Goal: Task Accomplishment & Management: Manage account settings

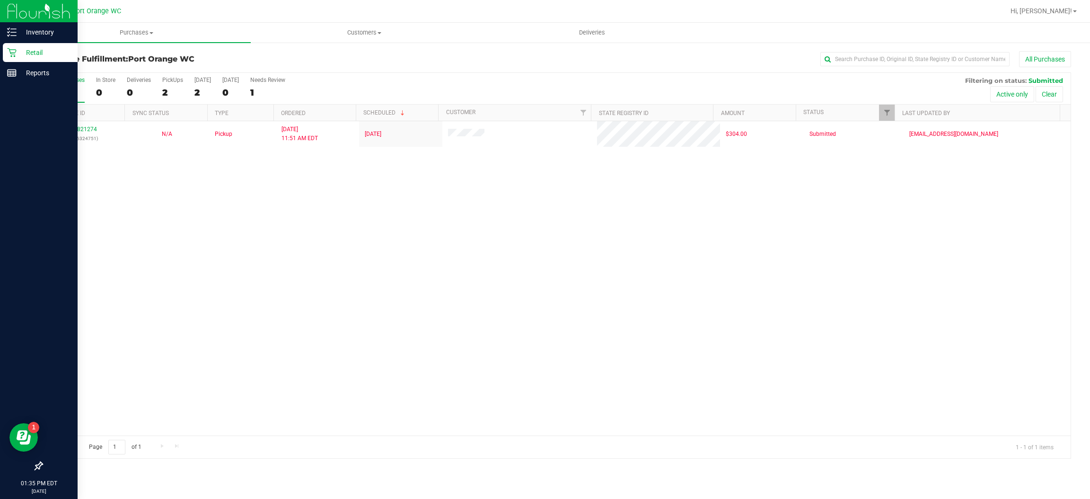
click at [8, 49] on icon at bounding box center [11, 52] width 9 height 9
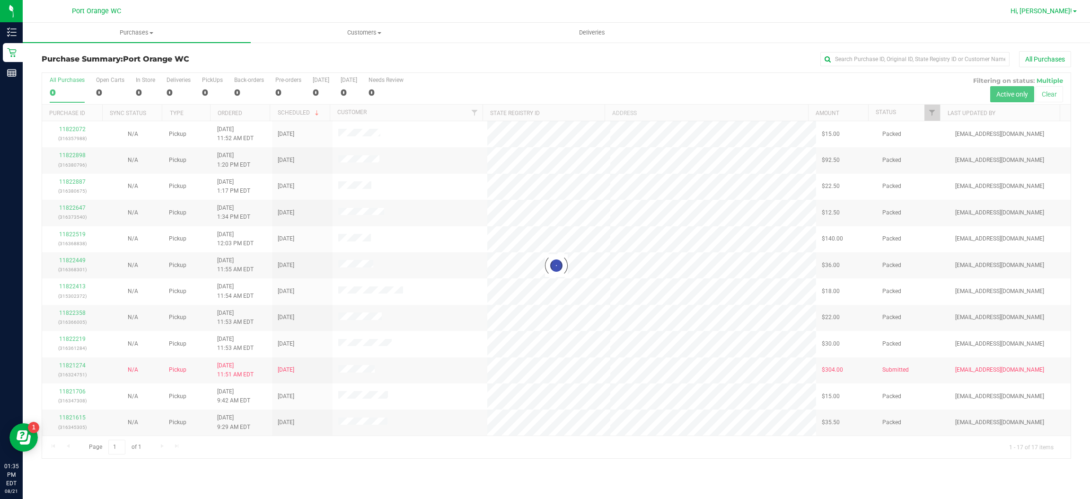
drag, startPoint x: 1060, startPoint y: 21, endPoint x: 1062, endPoint y: 16, distance: 5.5
click at [1060, 18] on nav "Port Orange WC Hi, [PERSON_NAME]!" at bounding box center [556, 11] width 1067 height 23
click at [1062, 15] on link "Hi, [PERSON_NAME]!" at bounding box center [1043, 11] width 74 height 10
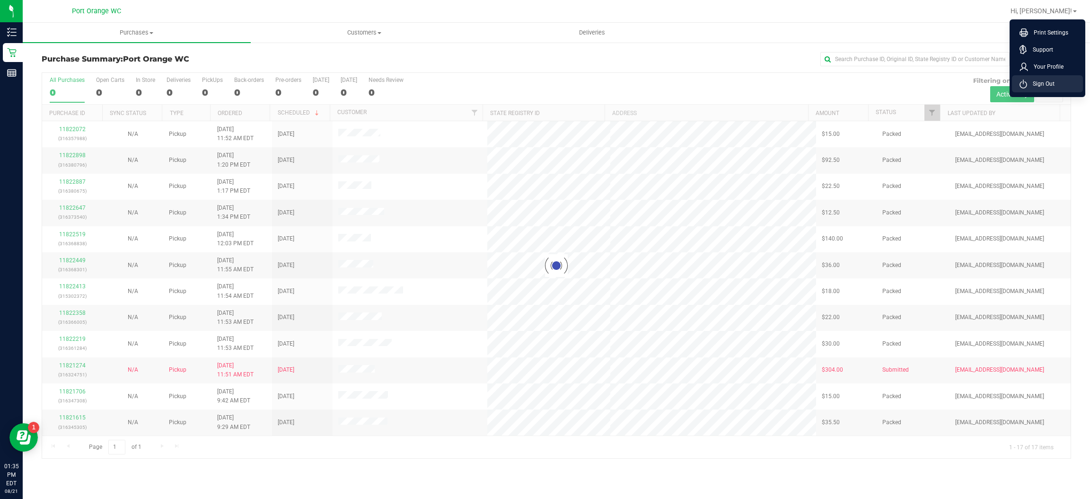
click at [1044, 82] on span "Sign Out" at bounding box center [1040, 83] width 27 height 9
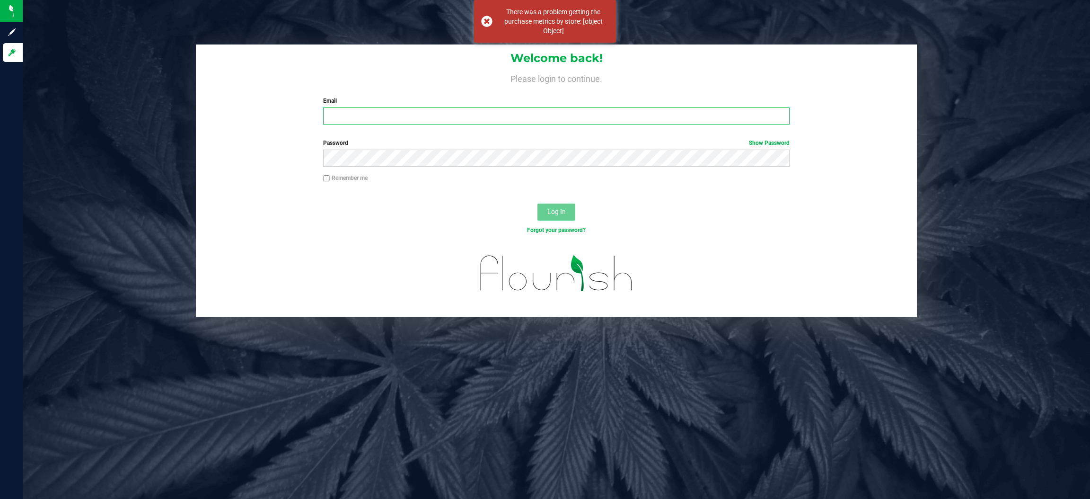
click at [454, 109] on input "Email" at bounding box center [556, 115] width 466 height 17
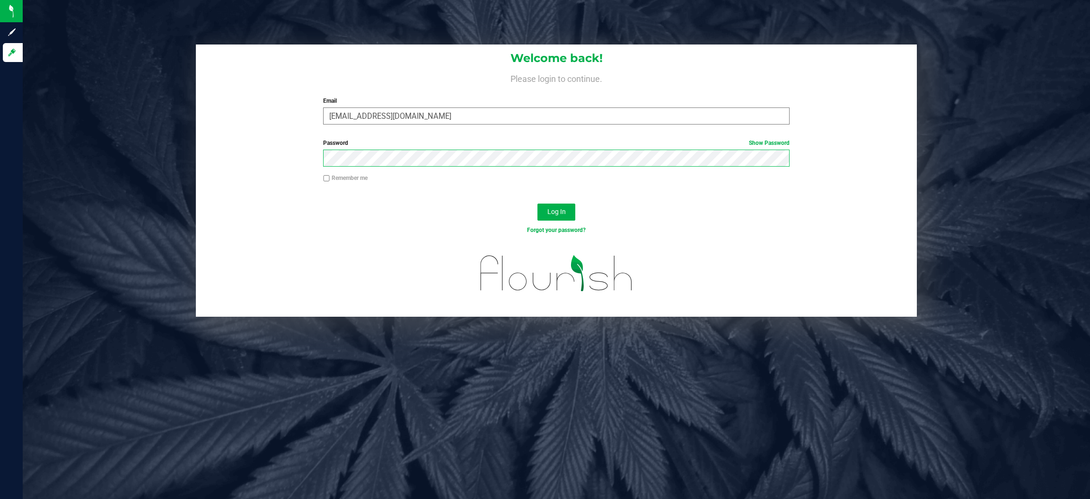
click at [537, 203] on button "Log In" at bounding box center [556, 211] width 38 height 17
click at [381, 118] on input "[EMAIL_ADDRESS][DOMAIN_NAME]" at bounding box center [556, 115] width 466 height 17
type input "[EMAIL_ADDRESS][DOMAIN_NAME]"
click at [537, 203] on button "Log In" at bounding box center [556, 211] width 38 height 17
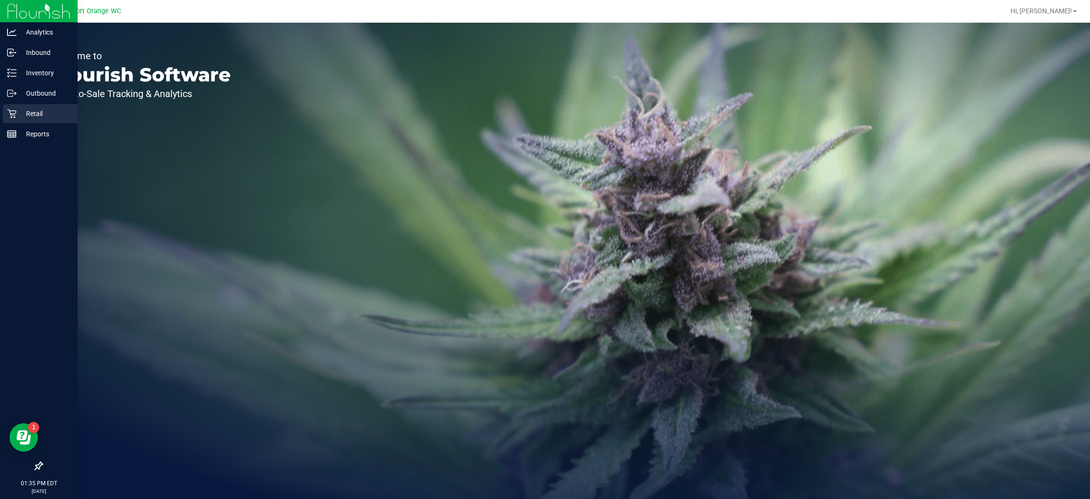
click at [8, 116] on icon at bounding box center [11, 113] width 9 height 9
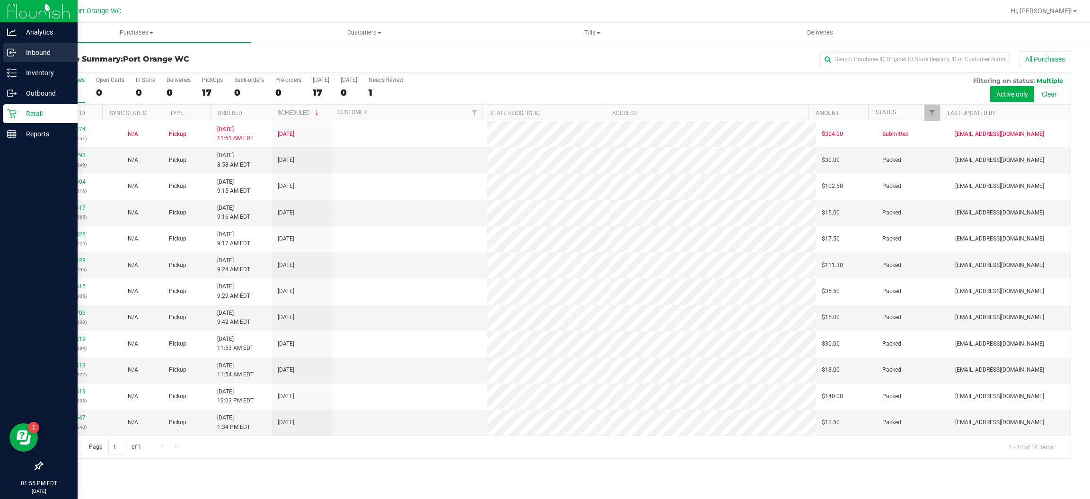
click at [20, 48] on p "Inbound" at bounding box center [45, 52] width 57 height 11
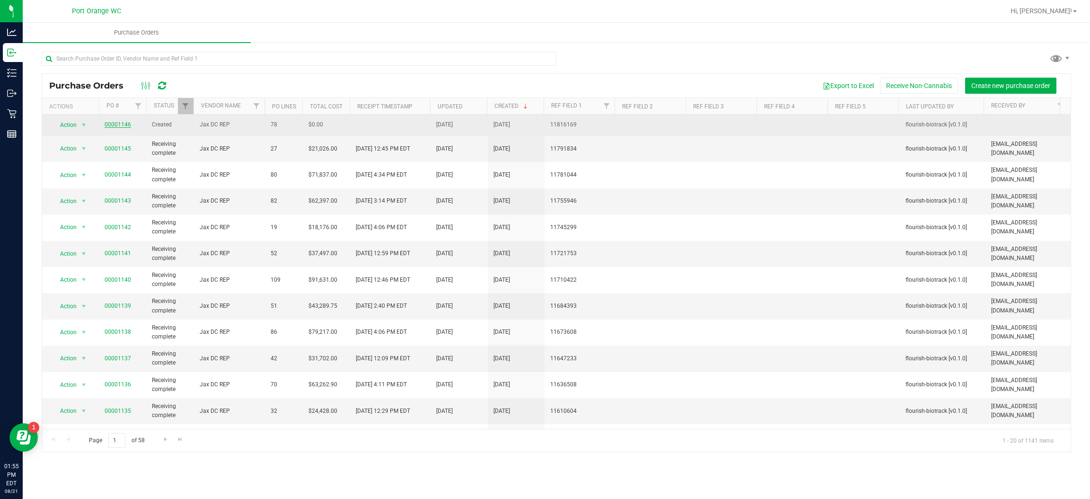
click at [120, 122] on link "00001146" at bounding box center [118, 124] width 26 height 7
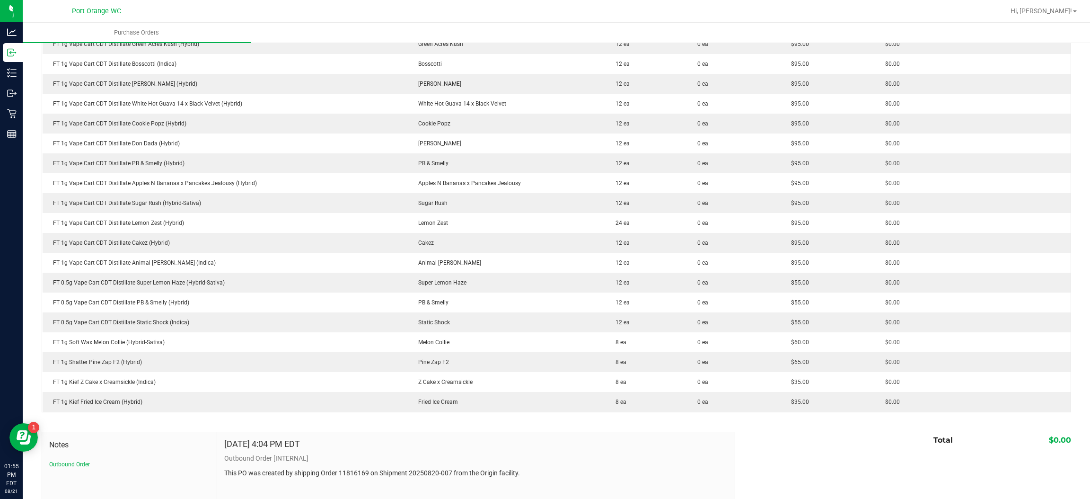
scroll to position [1418, 0]
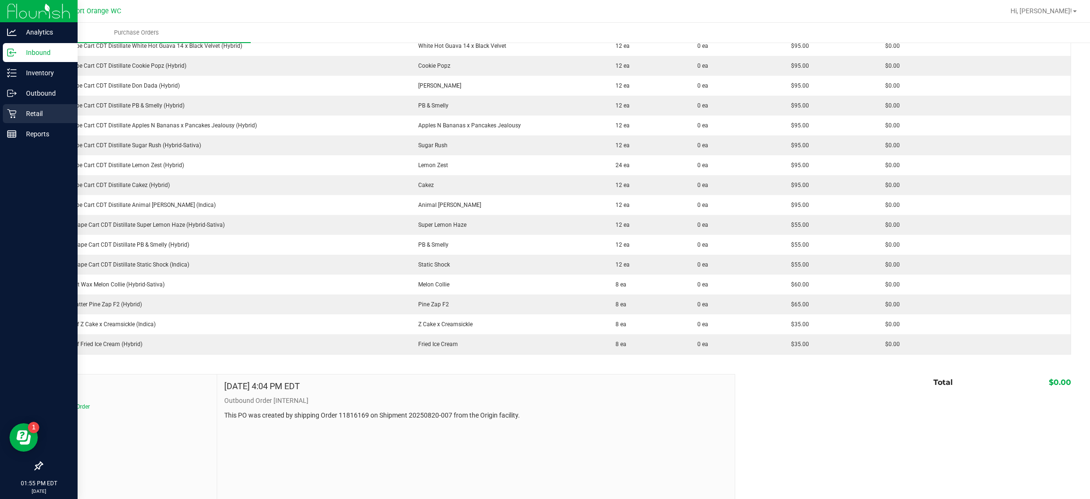
click at [60, 109] on p "Retail" at bounding box center [45, 113] width 57 height 11
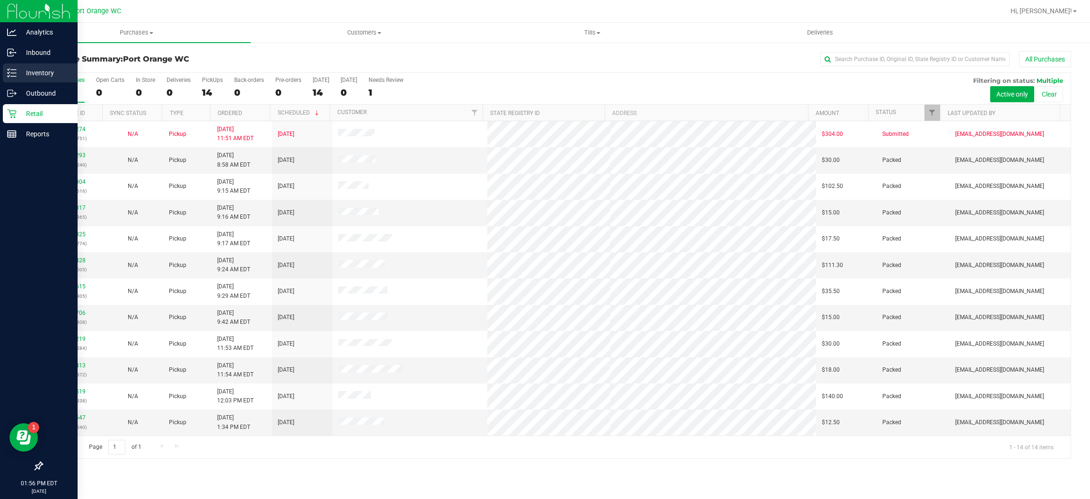
click at [13, 70] on icon at bounding box center [11, 72] width 9 height 9
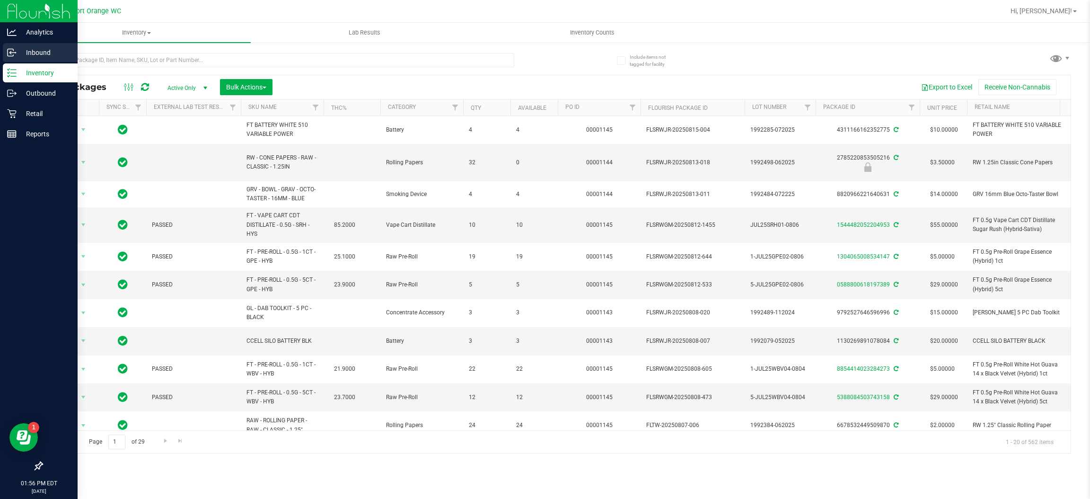
click at [18, 54] on p "Inbound" at bounding box center [45, 52] width 57 height 11
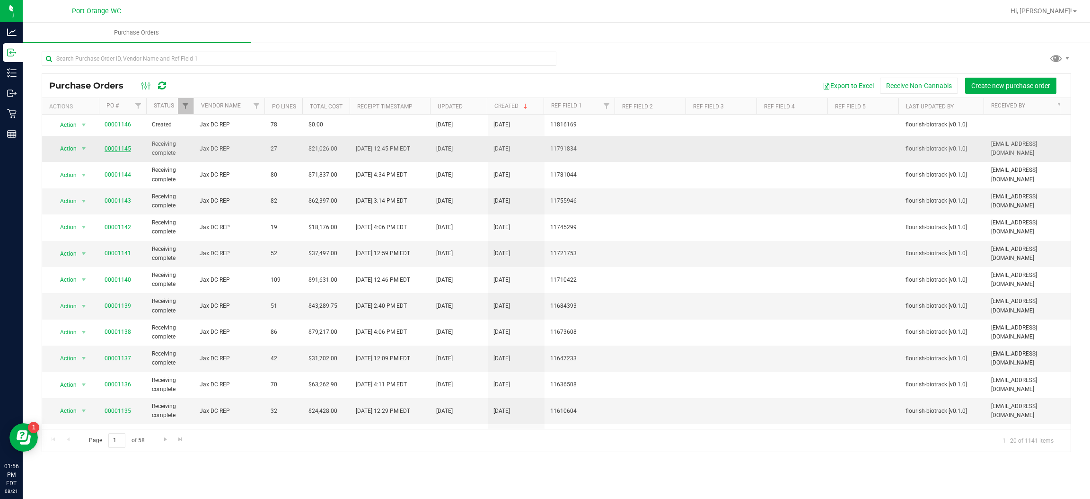
click at [115, 148] on link "00001145" at bounding box center [118, 148] width 26 height 7
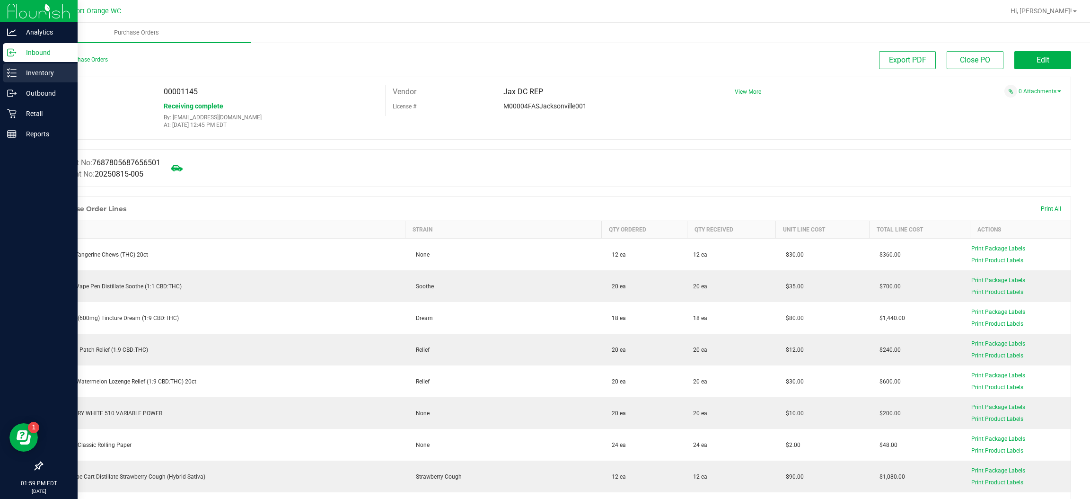
click at [19, 73] on p "Inventory" at bounding box center [45, 72] width 57 height 11
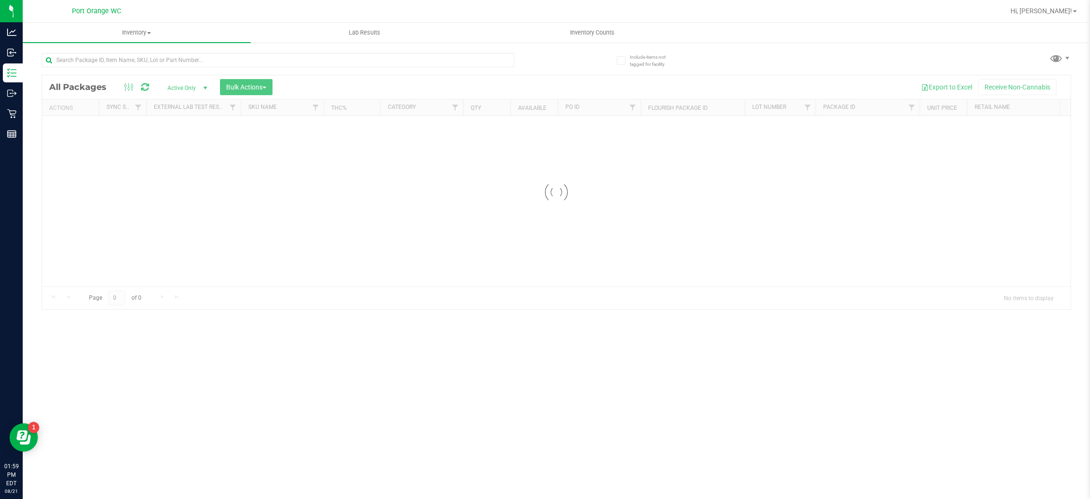
click at [176, 49] on div "Inventory All packages All inventory Waste log Create inventory Lab Results Inv…" at bounding box center [556, 261] width 1067 height 476
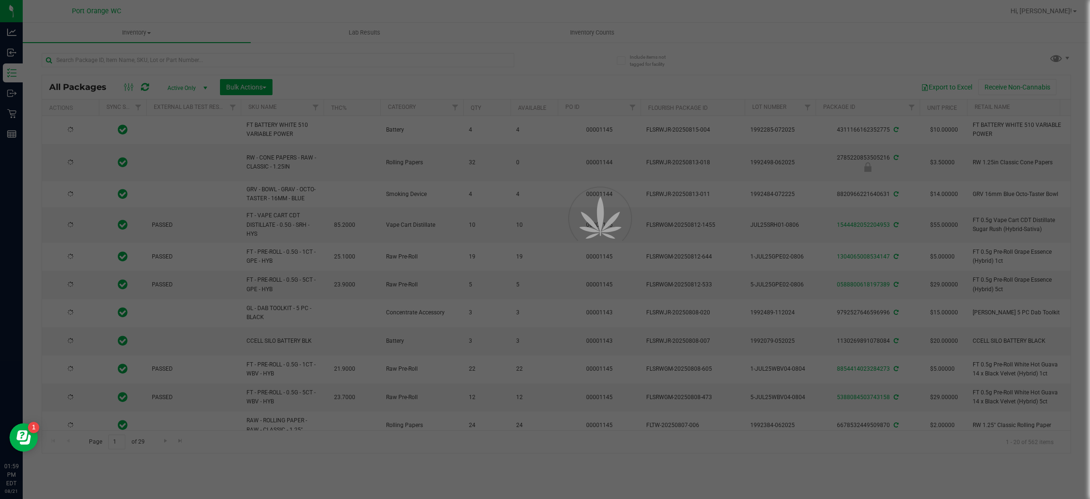
click at [175, 58] on div at bounding box center [545, 249] width 1090 height 499
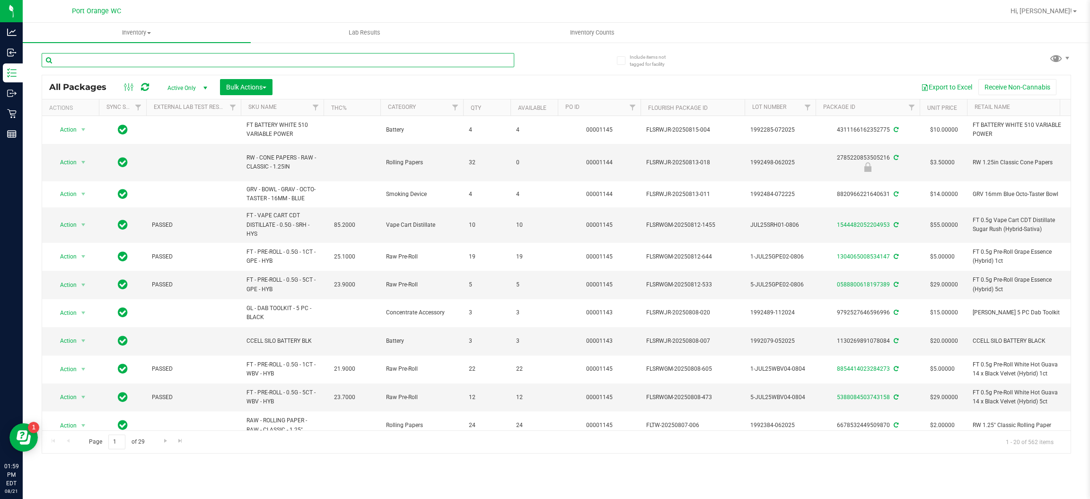
click at [175, 58] on input "text" at bounding box center [278, 60] width 473 height 14
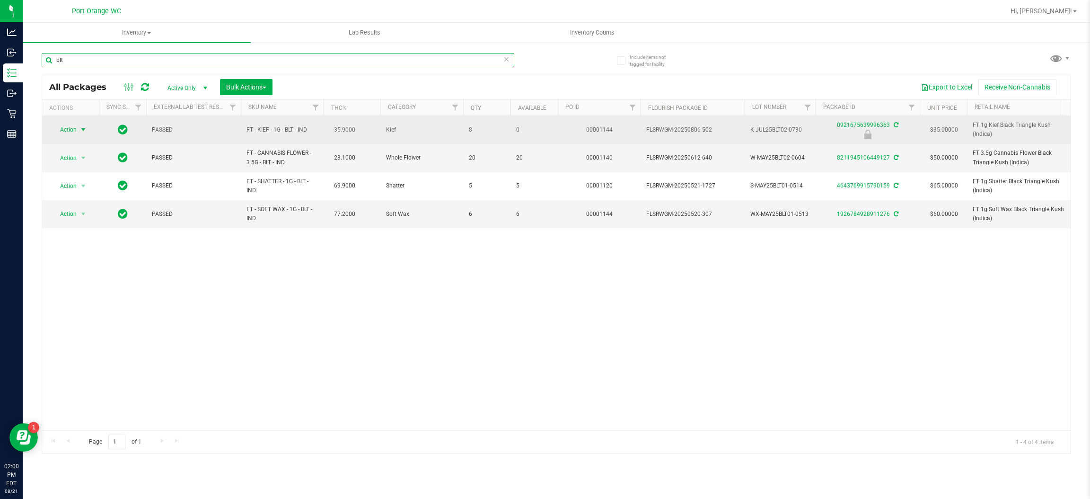
type input "blt"
click at [70, 119] on td "Action Action Edit attributes Global inventory Locate package Package audit log…" at bounding box center [70, 130] width 57 height 28
click at [70, 130] on span "Action" at bounding box center [65, 129] width 26 height 13
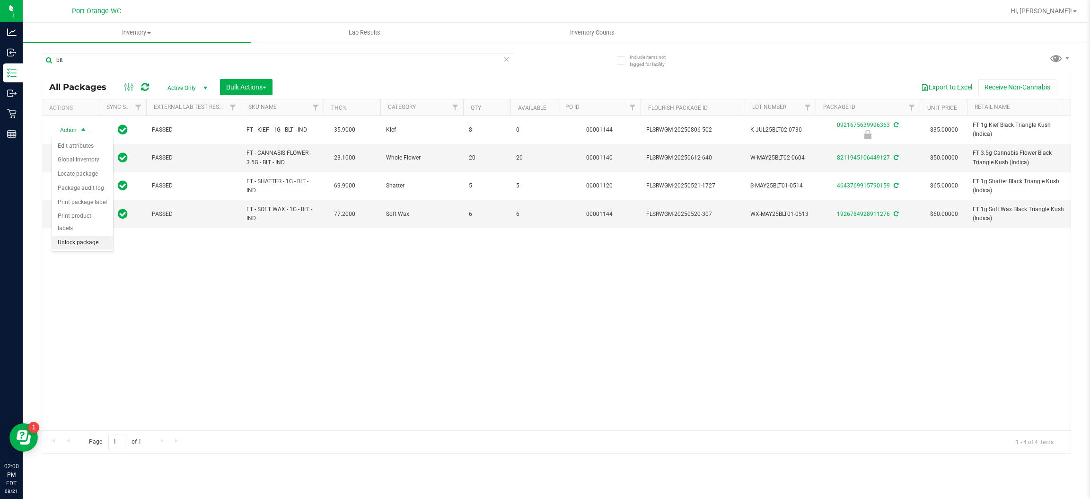
click at [86, 236] on li "Unlock package" at bounding box center [82, 243] width 61 height 14
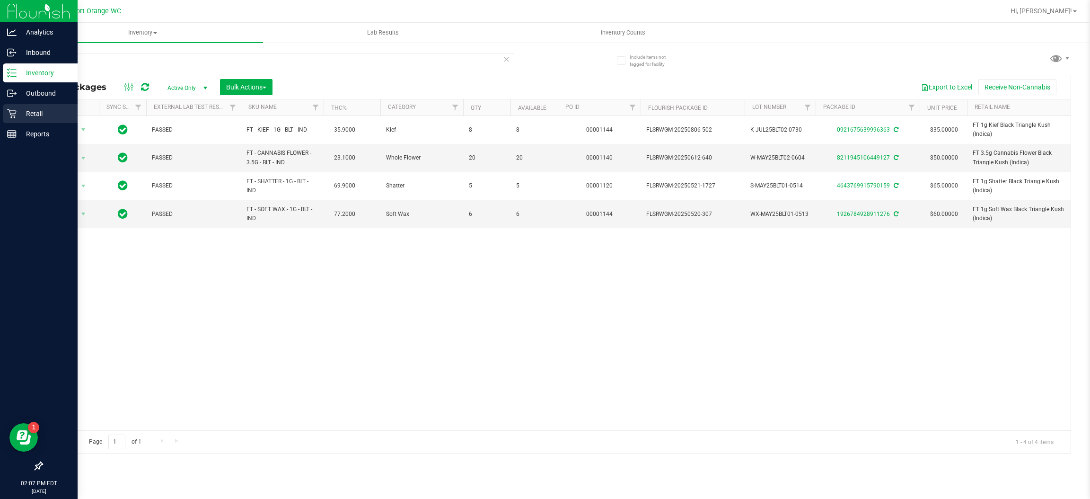
click at [5, 107] on div "Retail" at bounding box center [40, 113] width 75 height 19
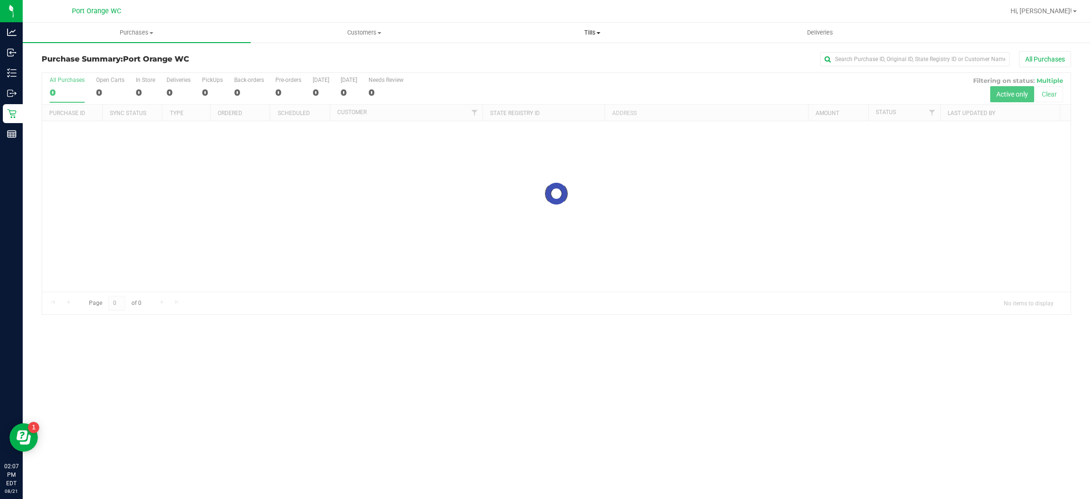
click at [612, 32] on span "Tills" at bounding box center [592, 32] width 227 height 9
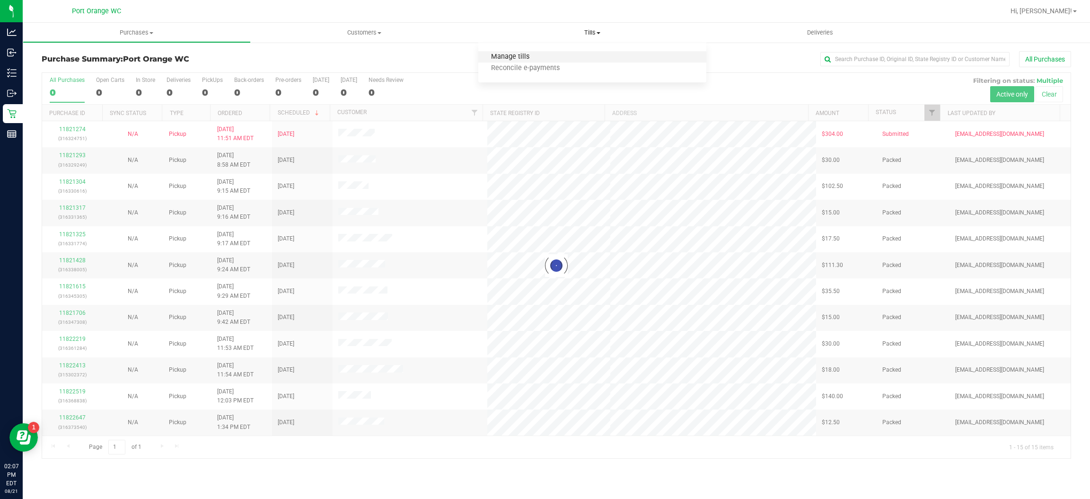
click at [529, 59] on span "Manage tills" at bounding box center [510, 57] width 64 height 8
click at [527, 59] on span "Manage tills" at bounding box center [510, 57] width 64 height 8
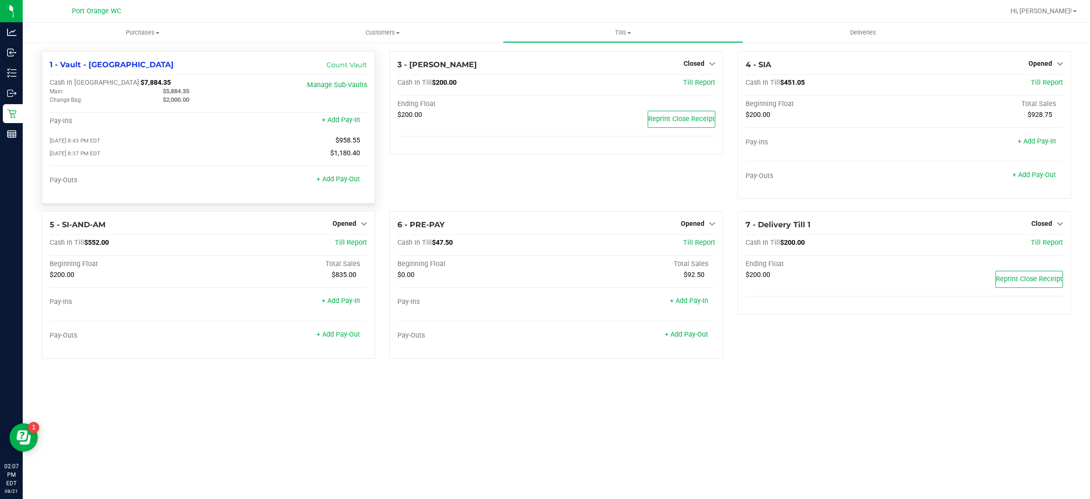
click at [345, 174] on div "+ Add Pay-Out" at bounding box center [338, 173] width 44 height 20
click at [345, 178] on link "+ Add Pay-Out" at bounding box center [338, 179] width 44 height 8
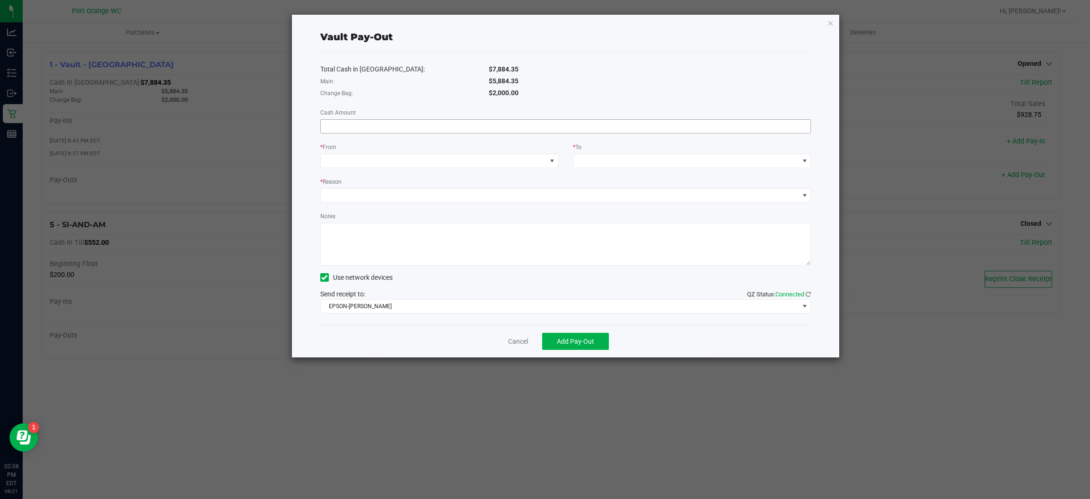
click at [592, 128] on input at bounding box center [566, 126] width 490 height 13
click at [529, 164] on span at bounding box center [434, 160] width 226 height 13
type input "$5,884.35"
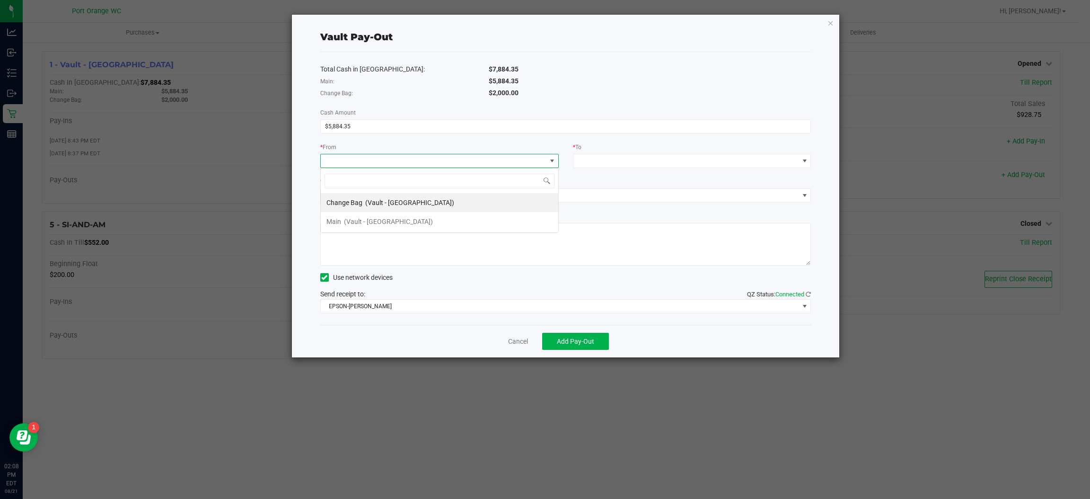
scroll to position [15, 237]
click at [362, 230] on li "Main (Vault - [GEOGRAPHIC_DATA])" at bounding box center [439, 221] width 237 height 19
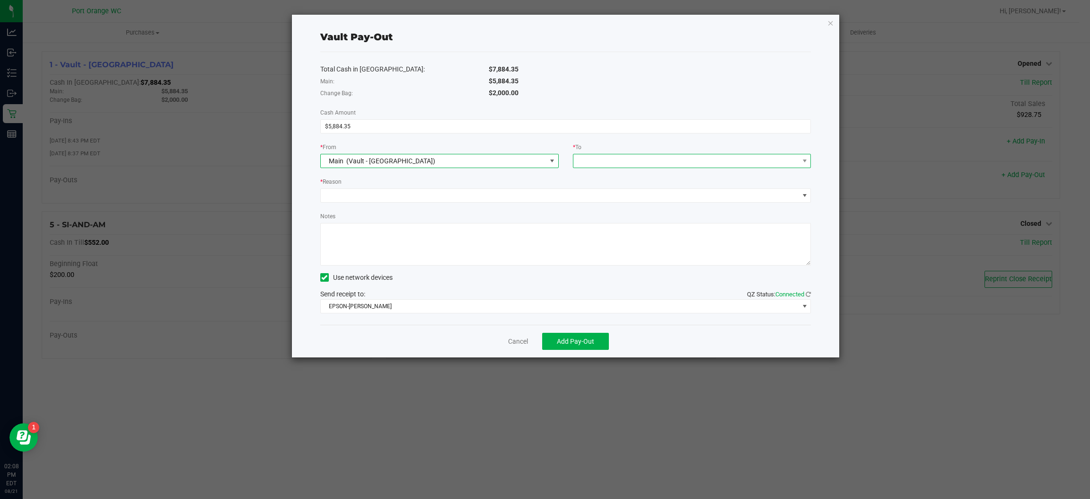
click at [663, 163] on span at bounding box center [686, 160] width 226 height 13
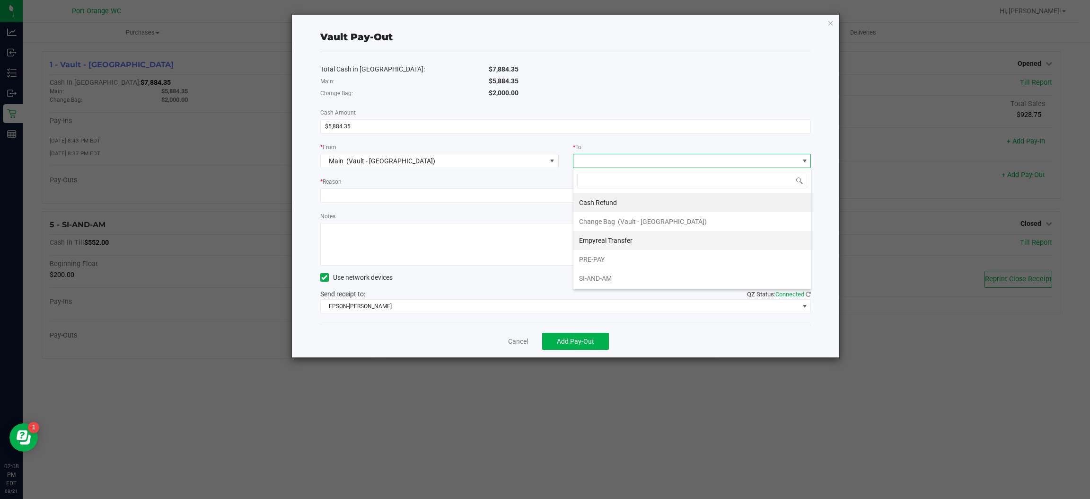
click at [628, 240] on span "Empyreal Transfer" at bounding box center [605, 240] width 53 height 8
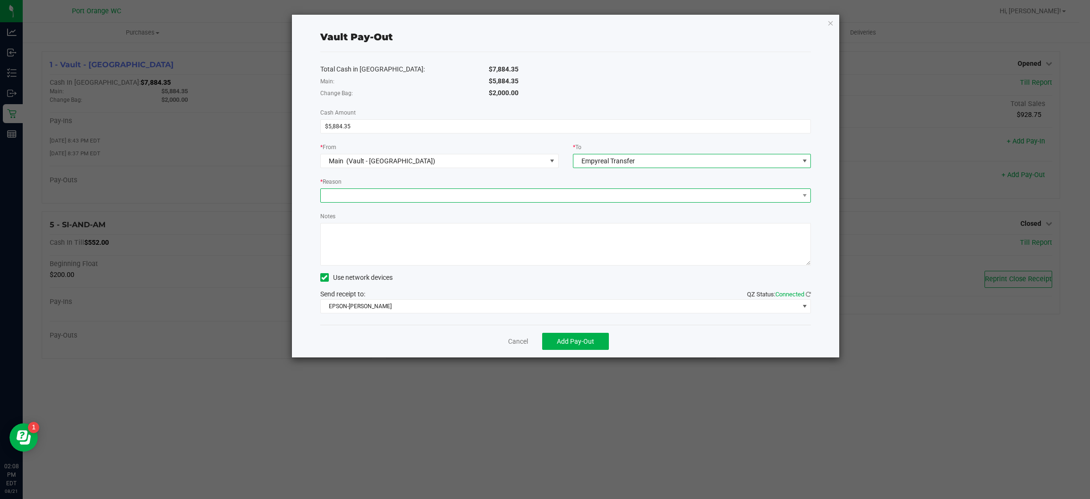
click at [544, 192] on span at bounding box center [560, 195] width 478 height 13
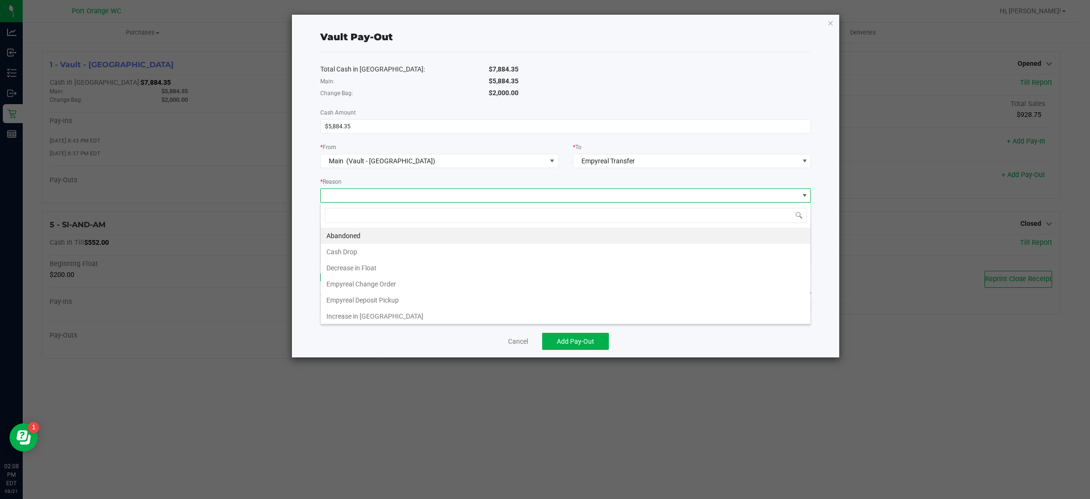
scroll to position [15, 491]
click at [388, 303] on li "Empyreal Deposit Pickup" at bounding box center [566, 300] width 490 height 16
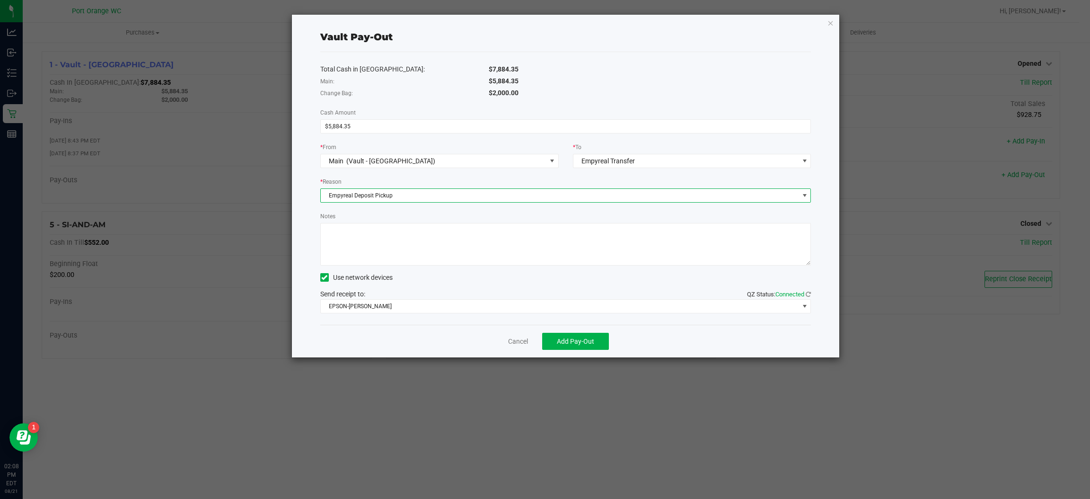
click at [418, 257] on textarea "Notes" at bounding box center [565, 244] width 491 height 43
type textarea "MO"
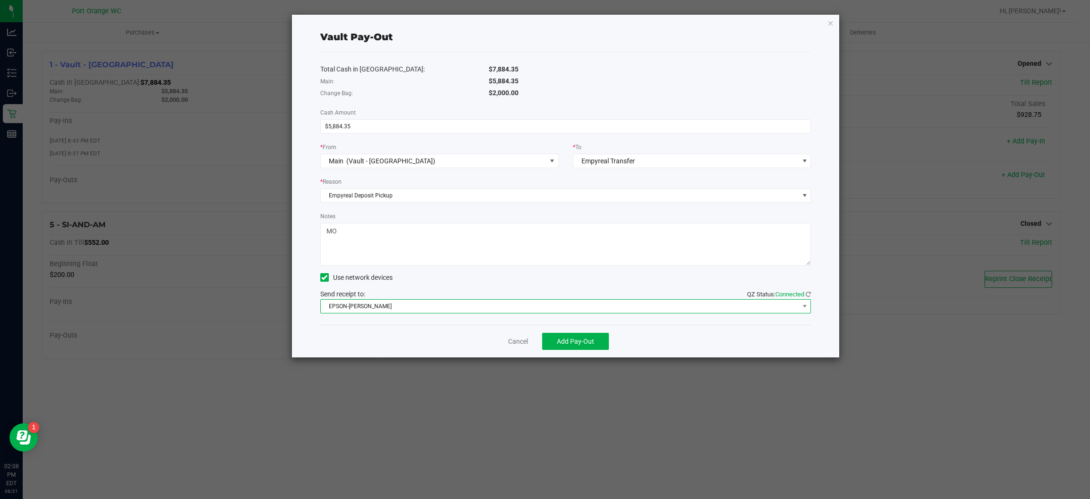
click at [454, 303] on span "EPSON-[PERSON_NAME]" at bounding box center [560, 305] width 478 height 13
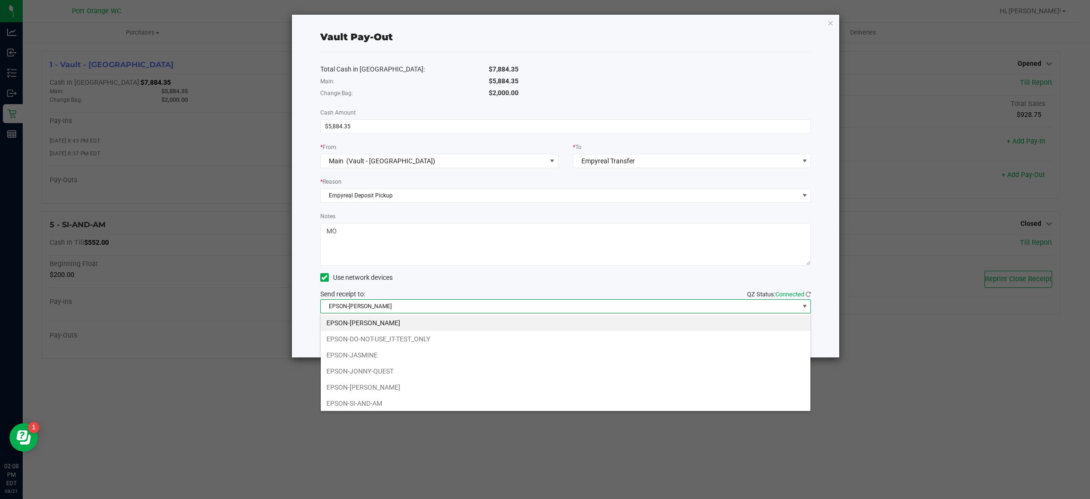
scroll to position [19, 0]
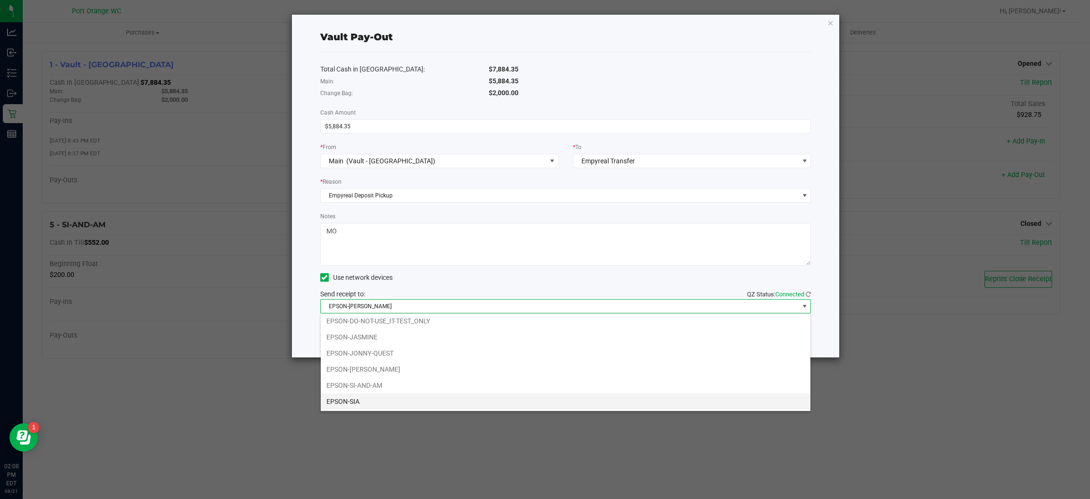
click at [356, 399] on li "EPSON-SIA" at bounding box center [566, 401] width 490 height 16
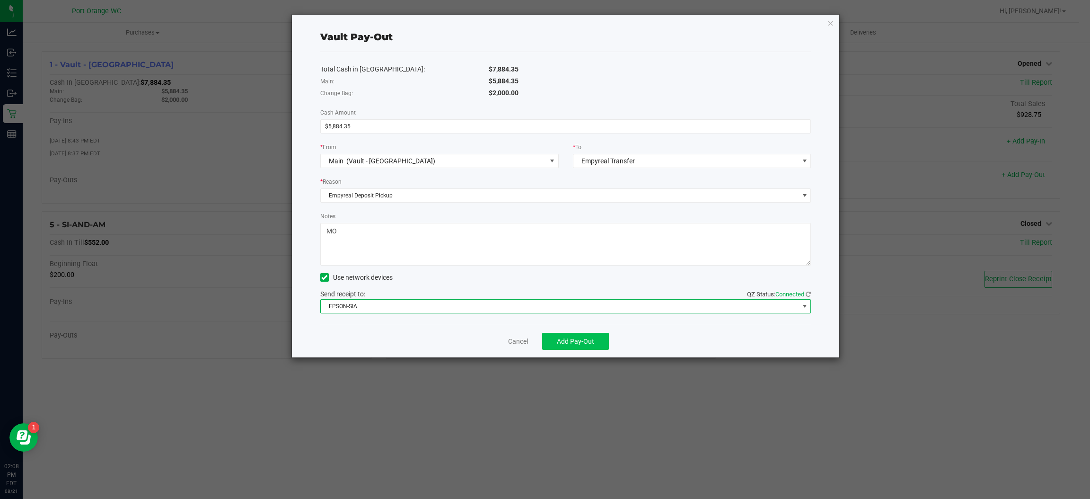
click at [584, 340] on span "Add Pay-Out" at bounding box center [575, 341] width 37 height 8
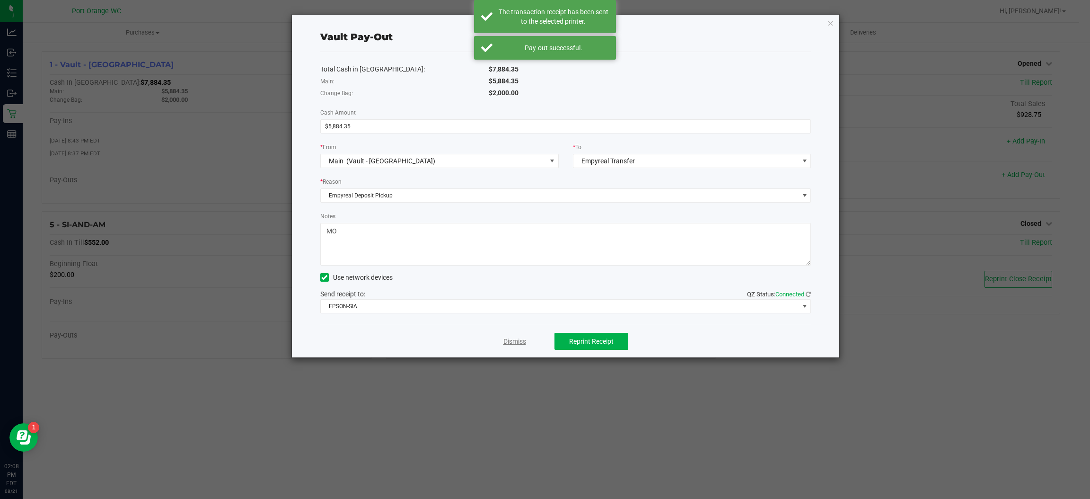
click at [513, 340] on link "Dismiss" at bounding box center [514, 341] width 23 height 10
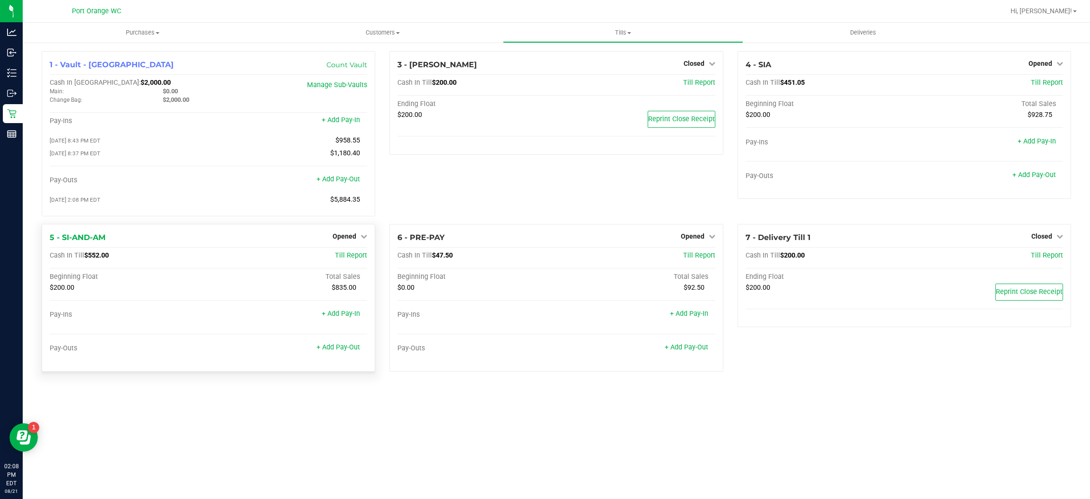
click at [696, 346] on link "+ Add Pay-Out" at bounding box center [687, 347] width 44 height 8
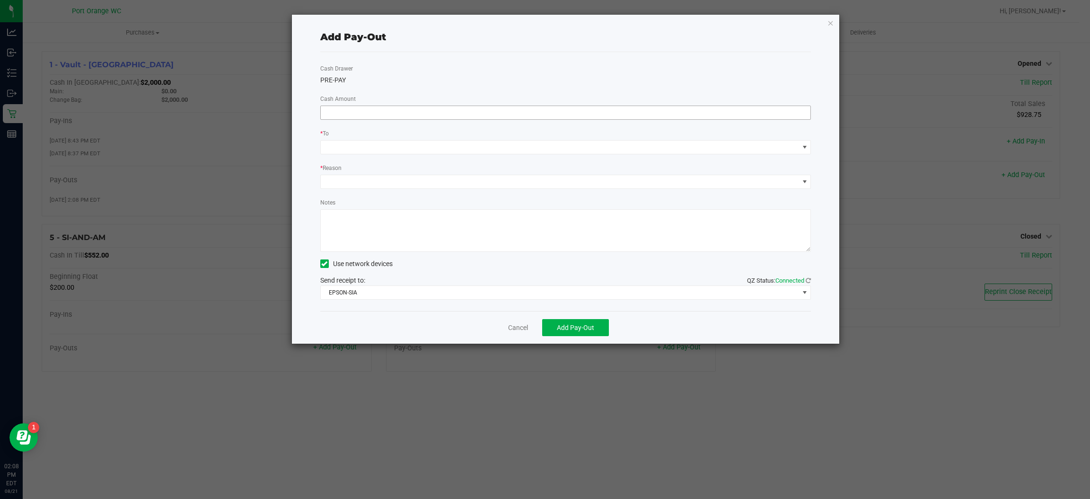
click at [464, 115] on input at bounding box center [566, 112] width 490 height 13
click at [455, 175] on span at bounding box center [560, 181] width 478 height 13
type input "$47.50"
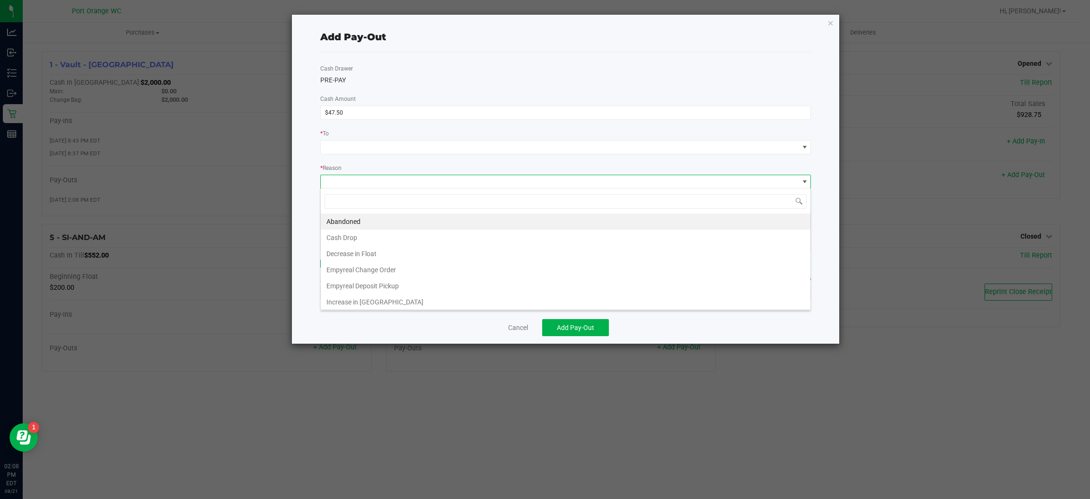
scroll to position [2, 0]
click at [373, 245] on li "Decrease in Float" at bounding box center [566, 252] width 490 height 16
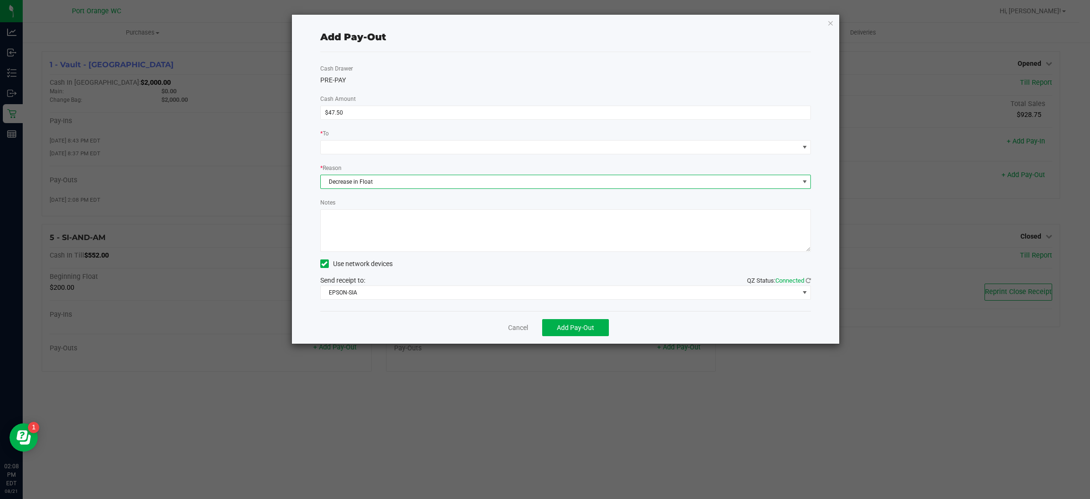
click at [410, 176] on span "Decrease in Float" at bounding box center [560, 181] width 478 height 13
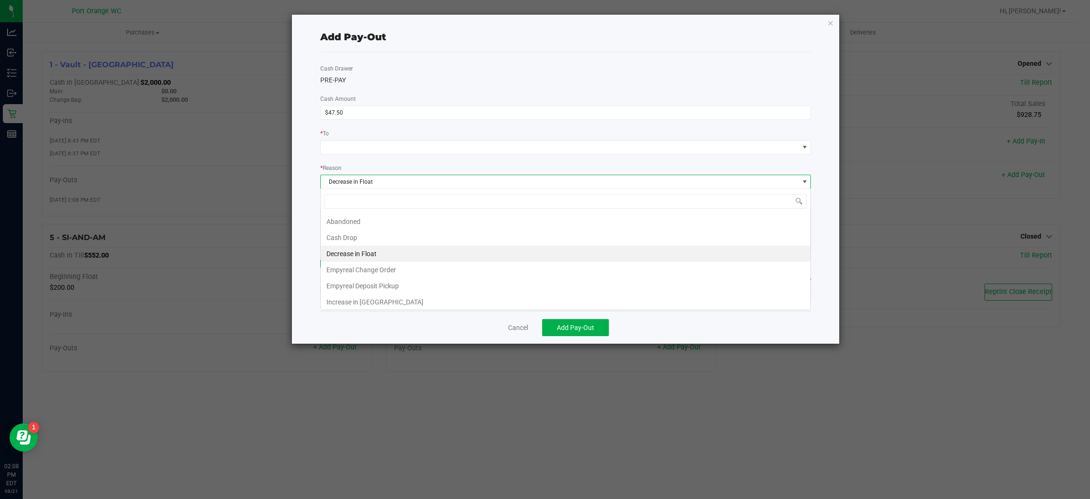
scroll to position [15, 491]
click at [347, 237] on li "Cash Drop" at bounding box center [566, 237] width 490 height 16
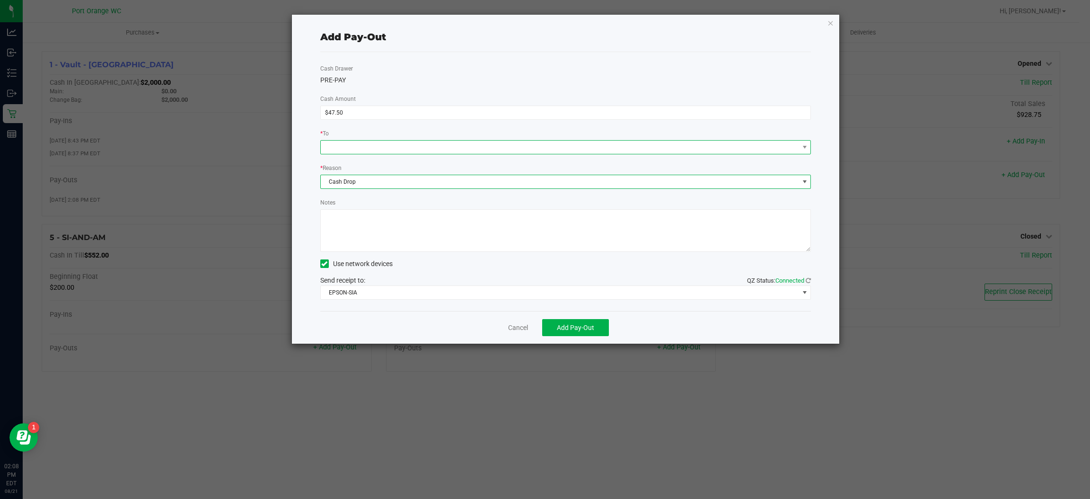
click at [407, 151] on span at bounding box center [560, 146] width 478 height 13
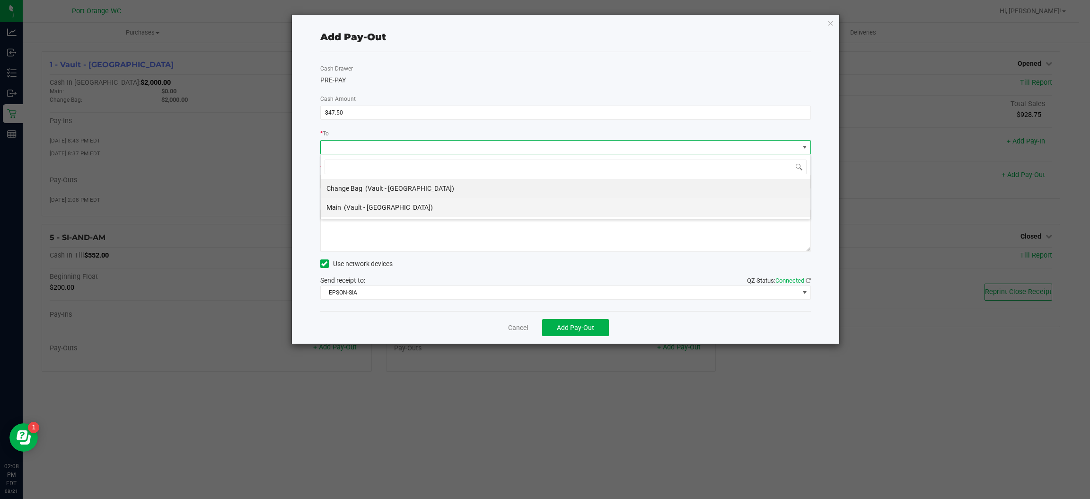
click at [385, 207] on span "(Vault - [GEOGRAPHIC_DATA])" at bounding box center [388, 207] width 89 height 8
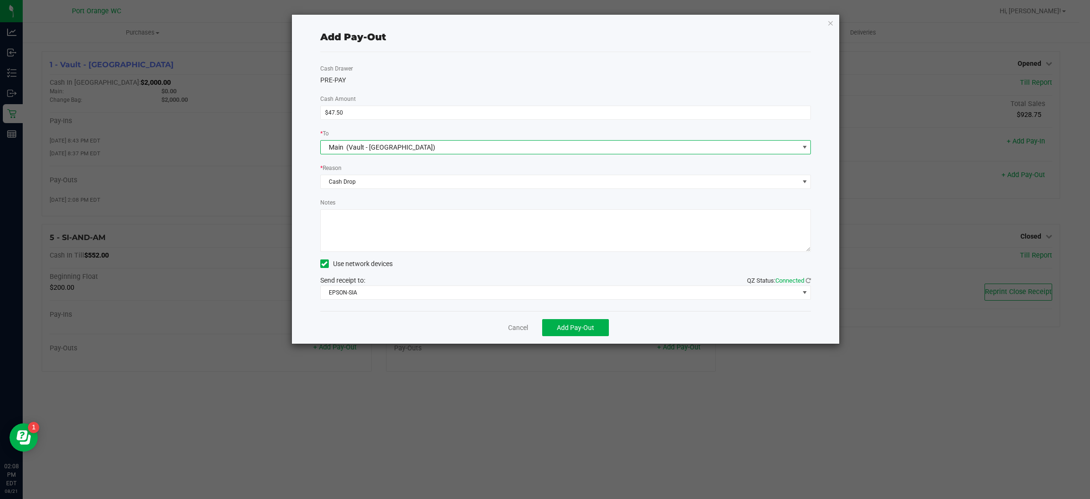
click at [376, 216] on textarea "Notes" at bounding box center [565, 230] width 491 height 43
type textarea "[PERSON_NAME] accidentally assigned to Pre-Pay"
click at [600, 332] on button "Add Pay-Out" at bounding box center [575, 327] width 67 height 17
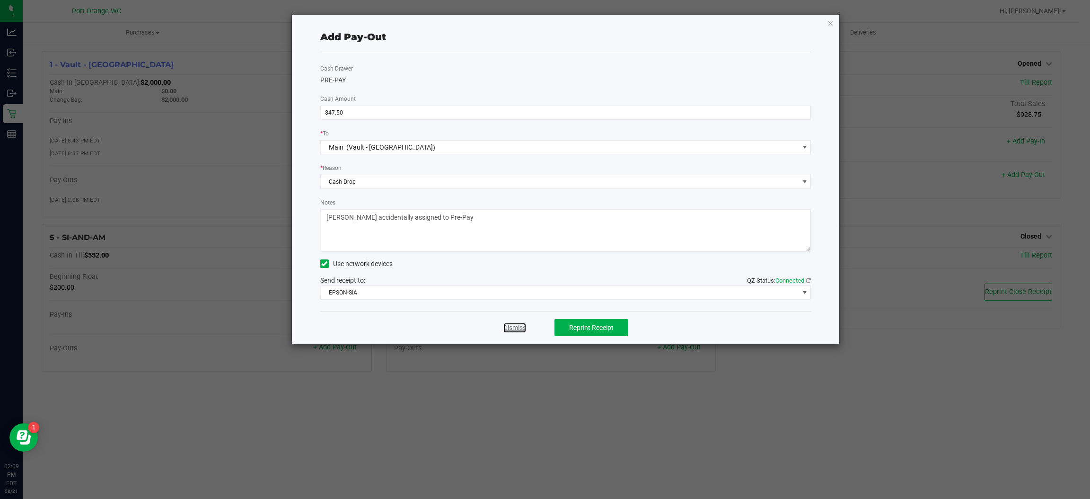
click at [520, 331] on link "Dismiss" at bounding box center [514, 328] width 23 height 10
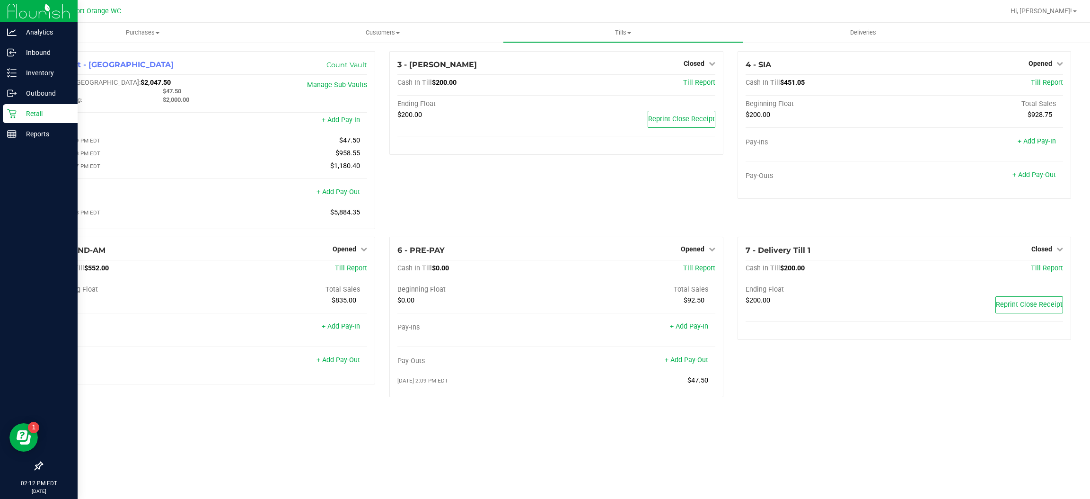
click at [38, 114] on p "Retail" at bounding box center [45, 113] width 57 height 11
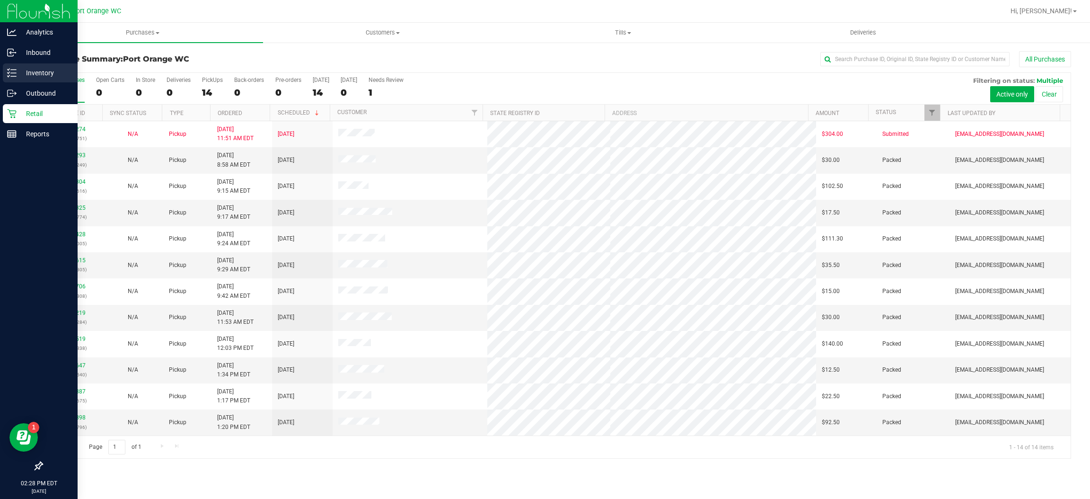
click at [41, 74] on p "Inventory" at bounding box center [45, 72] width 57 height 11
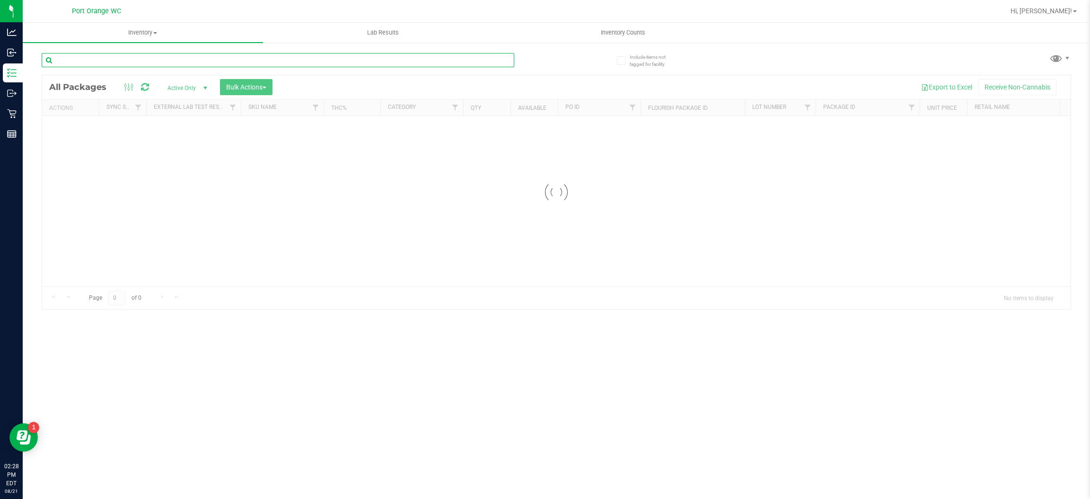
click at [160, 60] on input "text" at bounding box center [278, 60] width 473 height 14
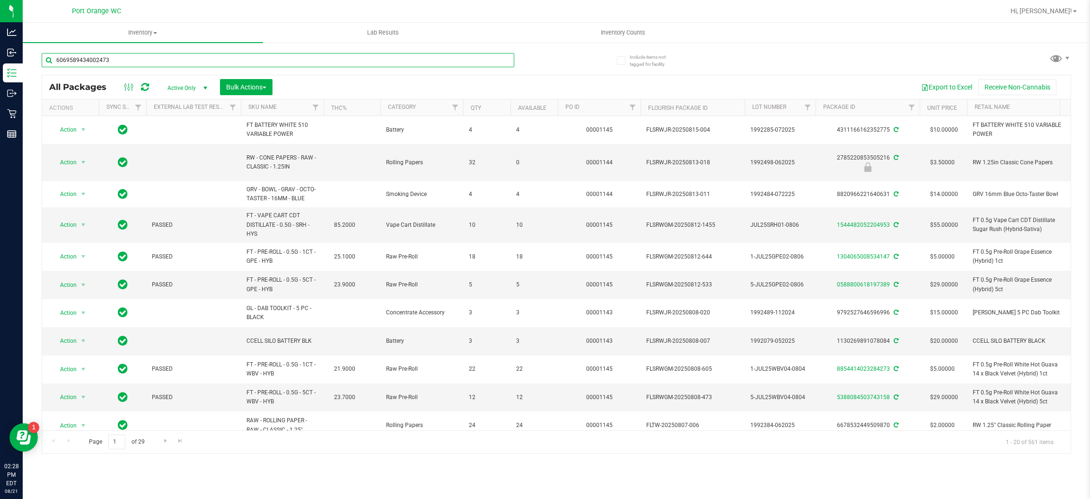
type input "6069589434002473"
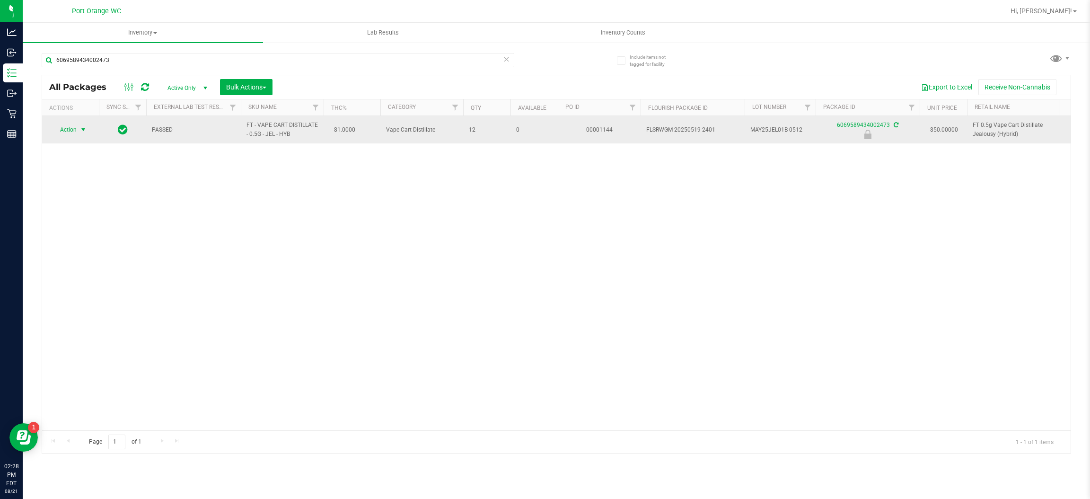
click at [72, 127] on span "Action" at bounding box center [65, 129] width 26 height 13
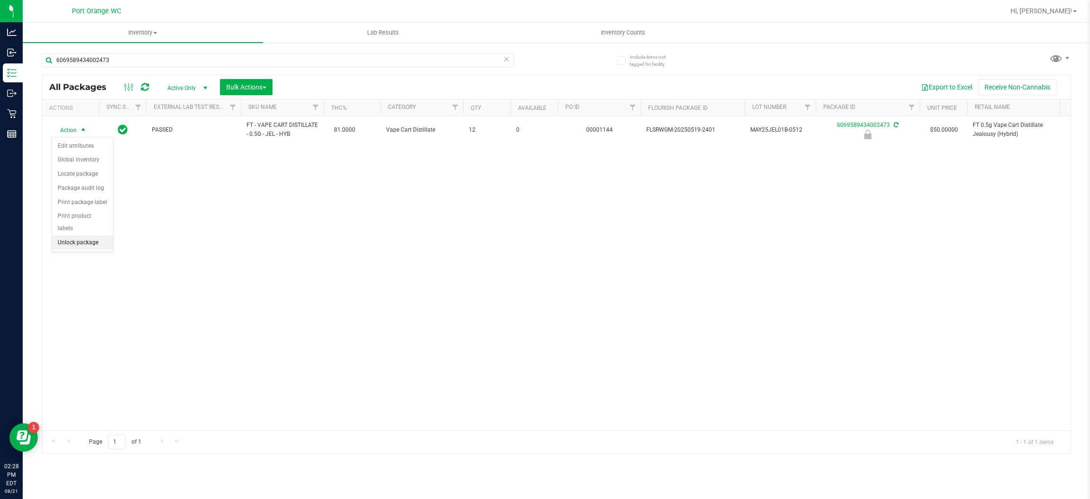
click at [73, 236] on li "Unlock package" at bounding box center [82, 243] width 61 height 14
drag, startPoint x: 79, startPoint y: 116, endPoint x: 59, endPoint y: 108, distance: 21.4
click at [75, 113] on div "All Packages Active Only Active Only Lab Samples Locked All External Internal B…" at bounding box center [556, 264] width 1029 height 378
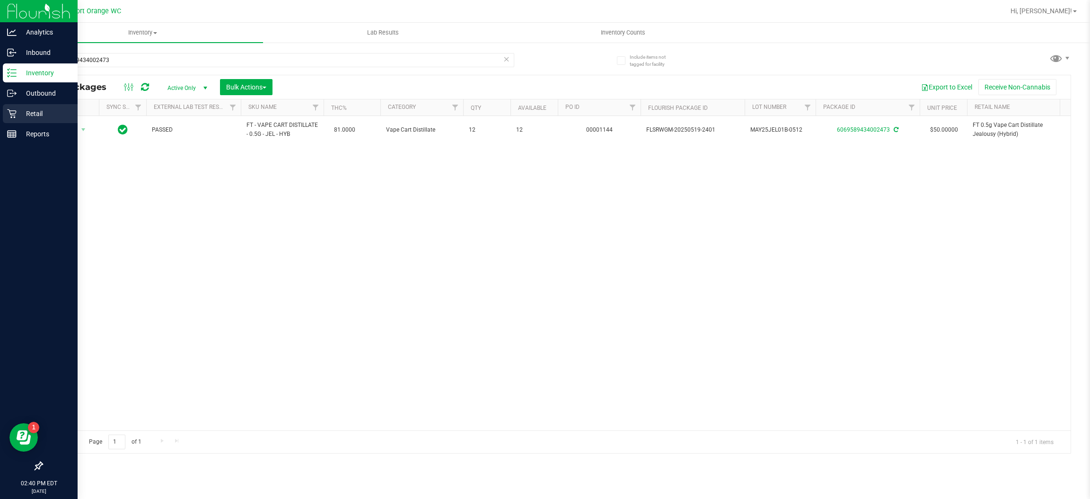
click at [0, 123] on link "Retail" at bounding box center [39, 114] width 78 height 20
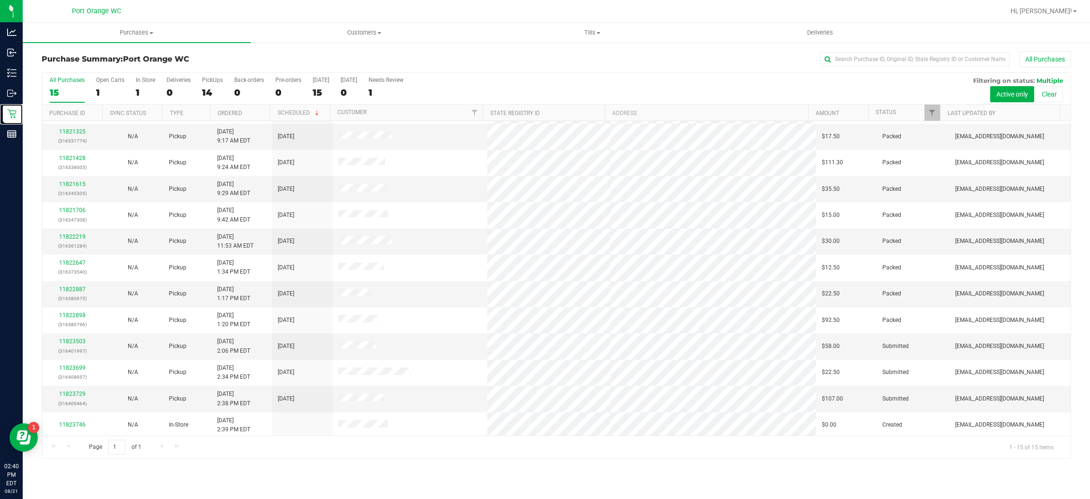
scroll to position [79, 0]
click at [94, 41] on uib-tab-heading "Purchases Summary of purchases Fulfillment All purchases" at bounding box center [137, 33] width 228 height 20
click at [72, 64] on span "Fulfillment" at bounding box center [52, 68] width 59 height 8
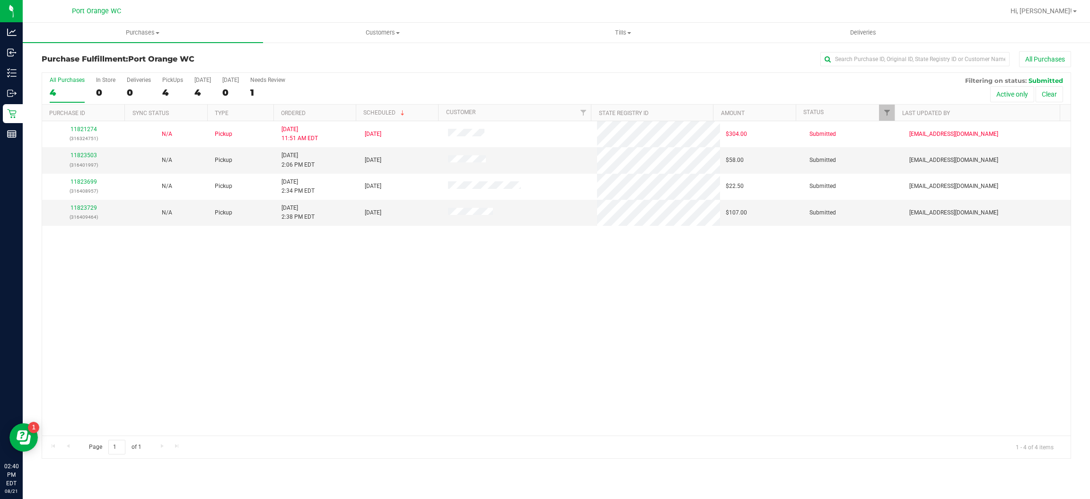
click at [111, 21] on nav "Port Orange WC Hi, [PERSON_NAME]!" at bounding box center [556, 11] width 1067 height 23
drag, startPoint x: 385, startPoint y: 21, endPoint x: 358, endPoint y: 44, distance: 35.2
click at [384, 21] on nav "Port Orange WC Hi, [PERSON_NAME]!" at bounding box center [556, 11] width 1067 height 23
click at [360, 25] on uib-tab-heading "Customers All customers Add a new customer All physicians" at bounding box center [382, 32] width 239 height 19
click at [309, 57] on span "All customers" at bounding box center [297, 57] width 68 height 8
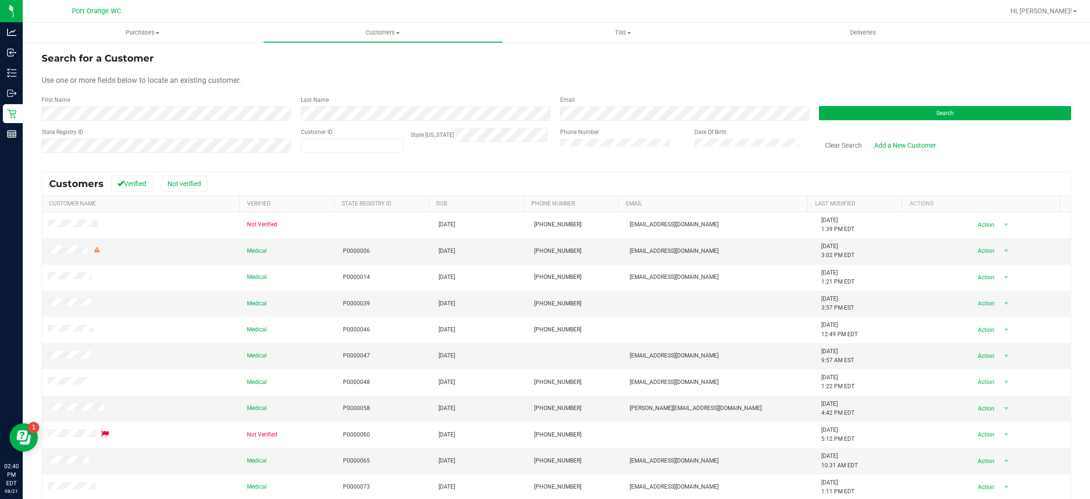
click at [195, 158] on div "State Registry ID" at bounding box center [168, 145] width 252 height 34
click at [195, 153] on div "State Registry ID" at bounding box center [168, 145] width 252 height 34
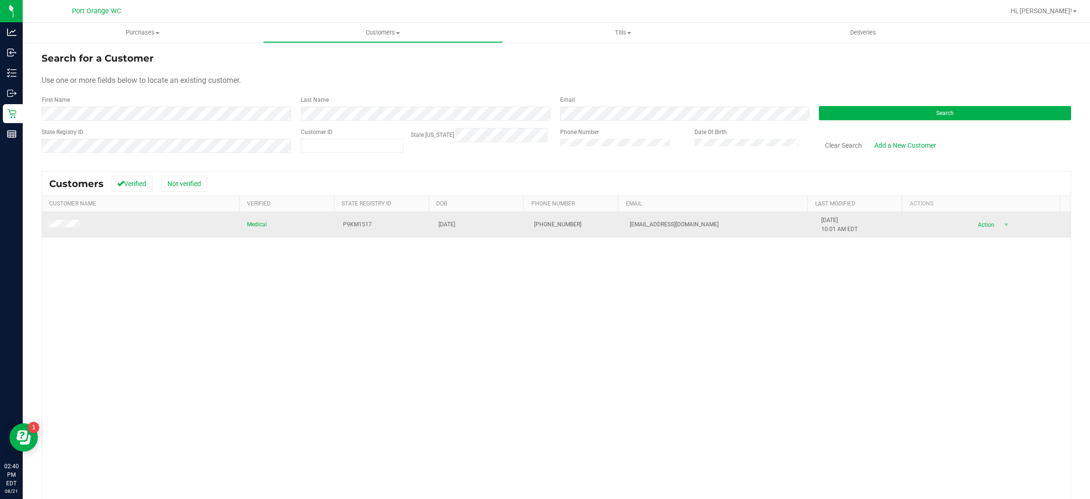
click at [58, 231] on td at bounding box center [141, 225] width 199 height 26
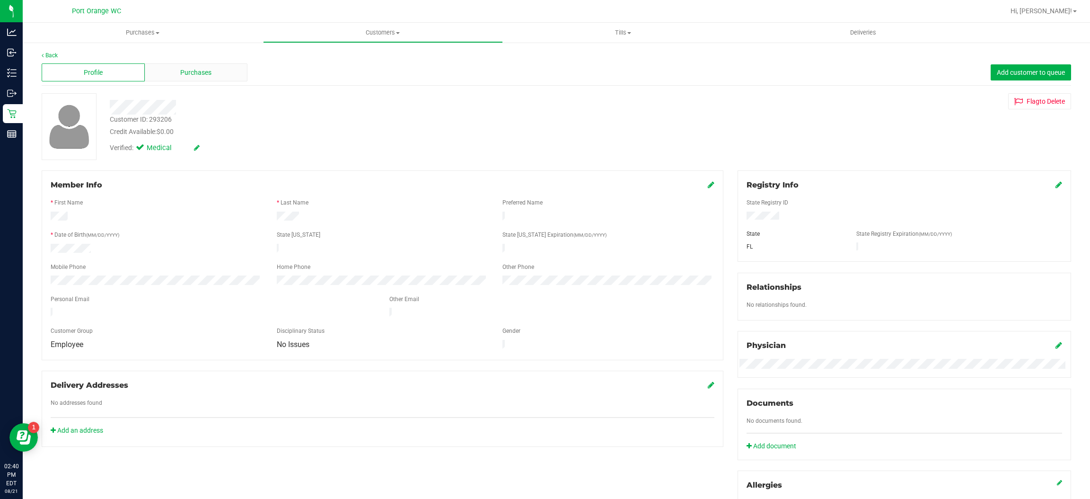
click at [209, 73] on span "Purchases" at bounding box center [195, 73] width 31 height 10
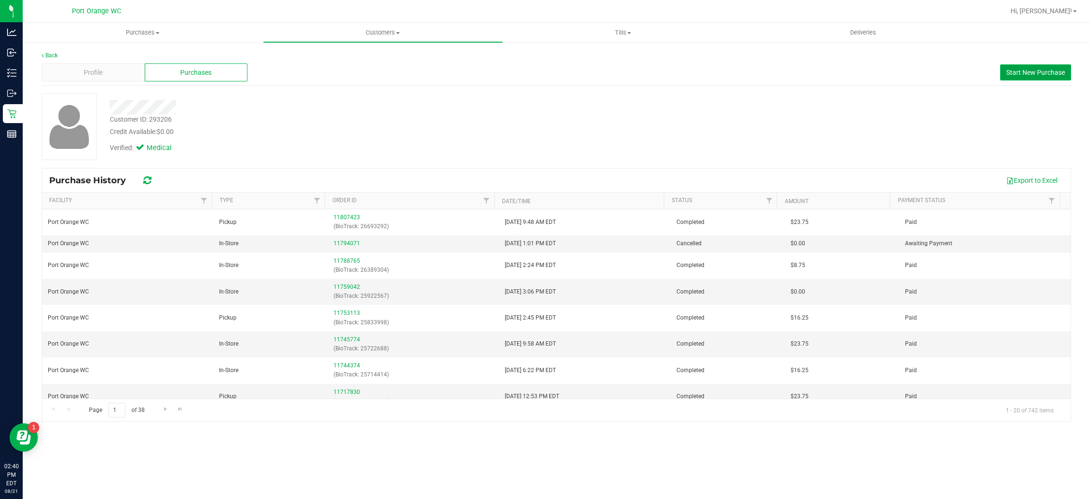
click at [1014, 77] on button "Start New Purchase" at bounding box center [1035, 72] width 71 height 16
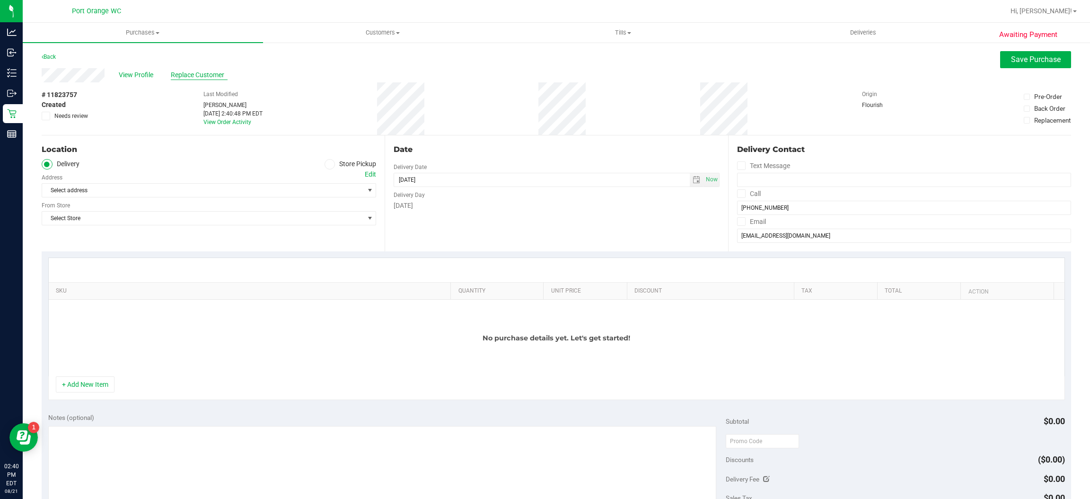
click at [198, 72] on span "Replace Customer" at bounding box center [199, 75] width 57 height 10
click at [327, 164] on icon at bounding box center [330, 164] width 6 height 0
click at [0, 0] on input "Store Pickup" at bounding box center [0, 0] width 0 height 0
click at [316, 182] on div "Store" at bounding box center [209, 176] width 334 height 14
click at [314, 191] on span "Select Store" at bounding box center [203, 190] width 322 height 13
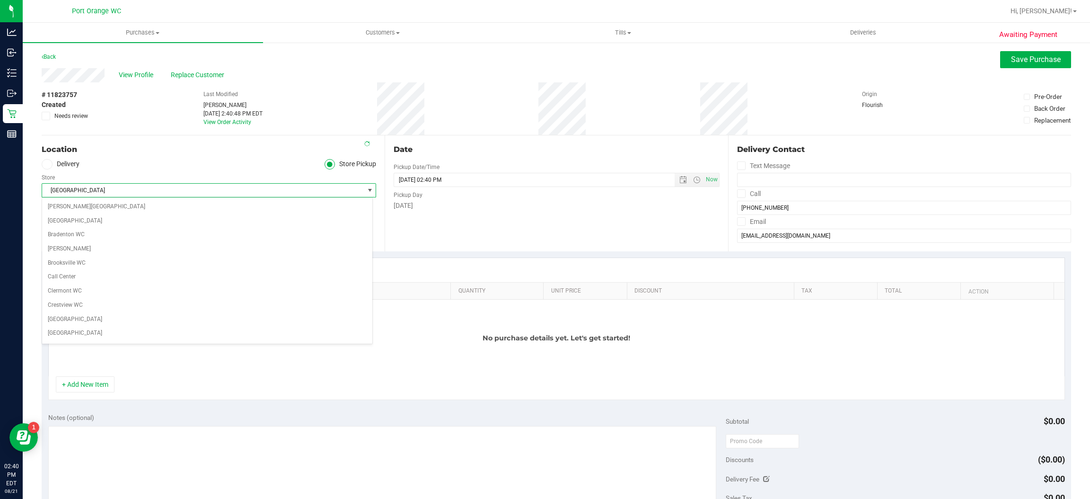
scroll to position [442, 0]
click at [181, 334] on li "Port Orange WC" at bounding box center [207, 327] width 330 height 14
drag, startPoint x: 90, startPoint y: 393, endPoint x: 114, endPoint y: 351, distance: 47.9
click at [89, 392] on button "+ Add New Item" at bounding box center [85, 384] width 59 height 16
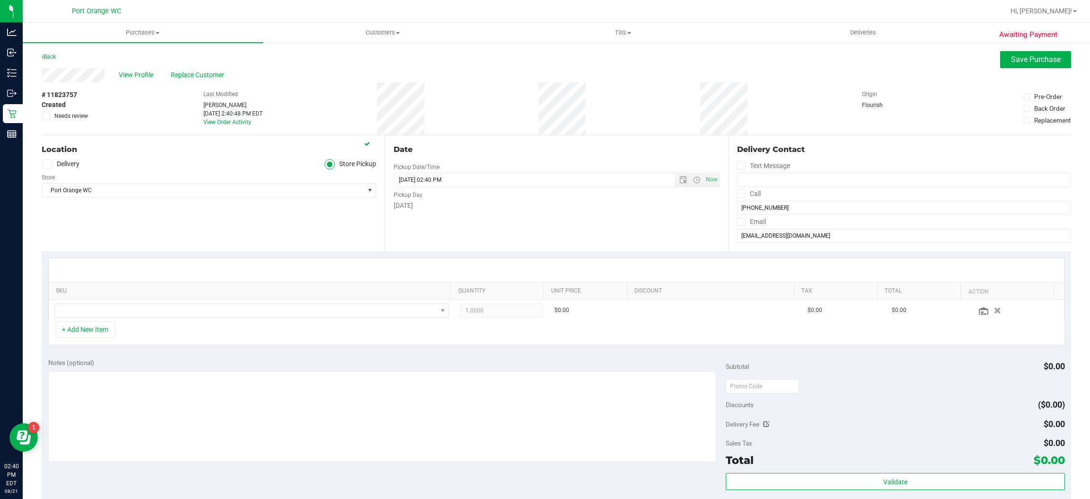
click at [166, 297] on th "SKU" at bounding box center [250, 290] width 402 height 17
click at [166, 303] on span "NO DATA FOUND" at bounding box center [251, 310] width 395 height 14
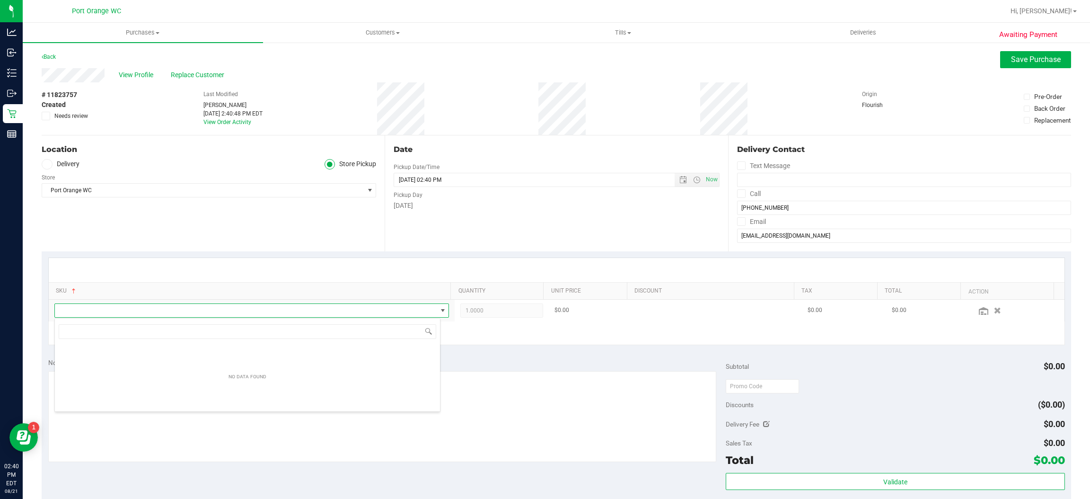
scroll to position [15, 382]
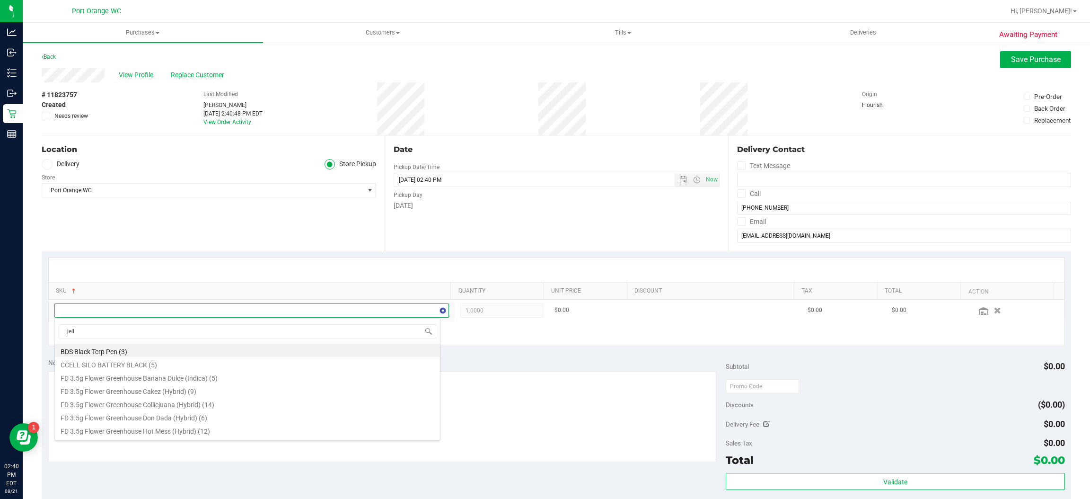
type input "jelly"
click at [183, 377] on li "FT 1g Vape Cart CDT Distillate Jelly Sea (Hybrid) (11)" at bounding box center [247, 376] width 385 height 13
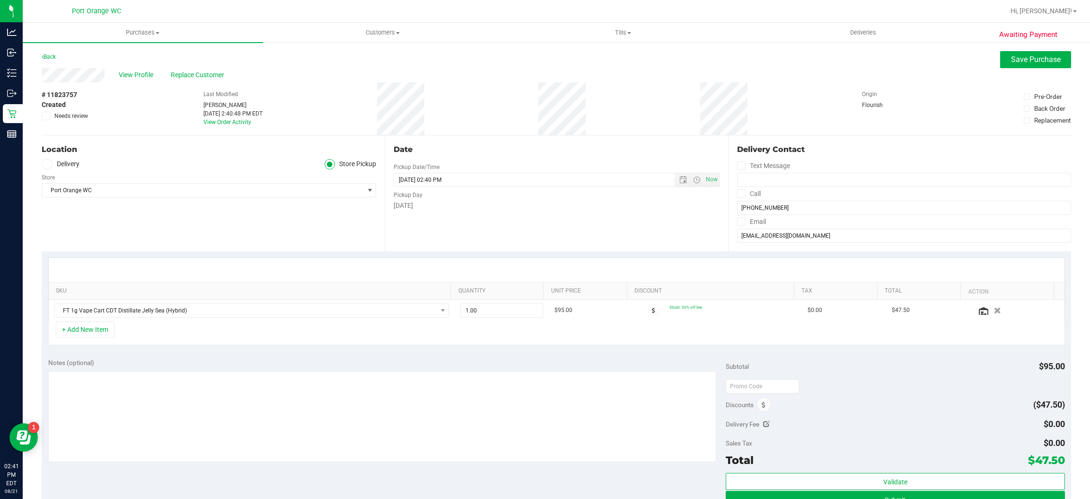
click at [758, 414] on div "Subtotal $95.00 Discounts ($47.50) Delivery Fee $0.00 Sales Tax $0.00 Total $47…" at bounding box center [895, 437] width 339 height 158
click at [762, 398] on div "Discounts" at bounding box center [748, 404] width 44 height 17
click at [761, 402] on icon at bounding box center [763, 405] width 4 height 7
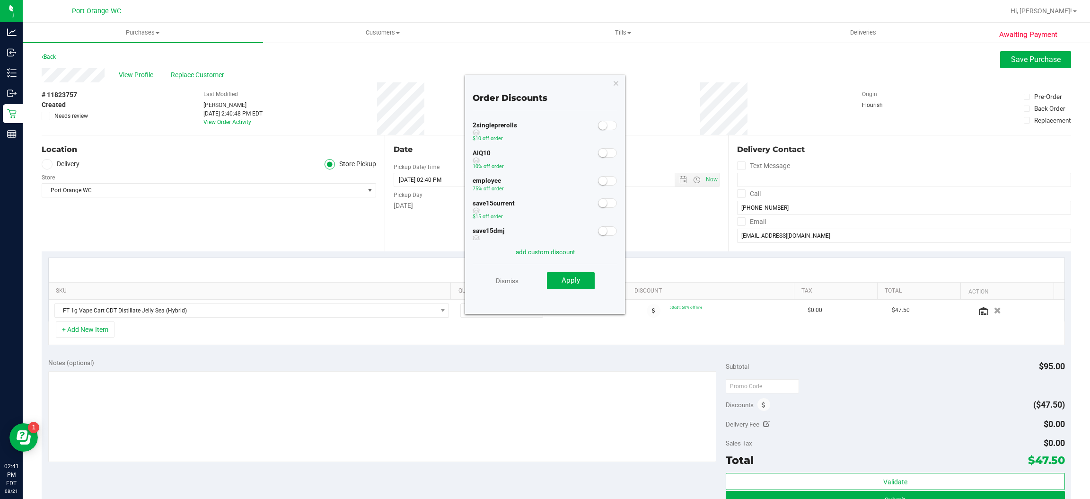
click at [599, 183] on span at bounding box center [607, 180] width 19 height 9
click at [555, 277] on button "Apply" at bounding box center [571, 280] width 48 height 17
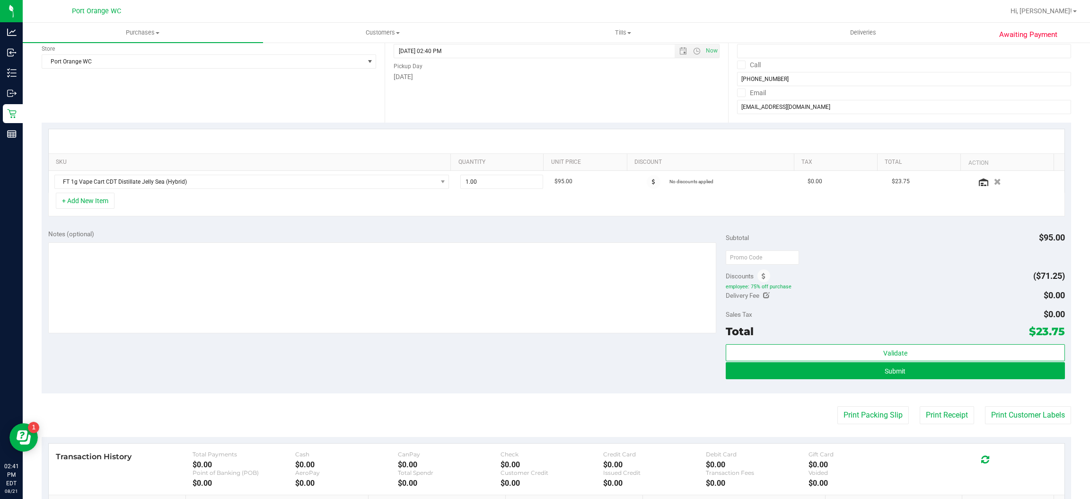
scroll to position [212, 0]
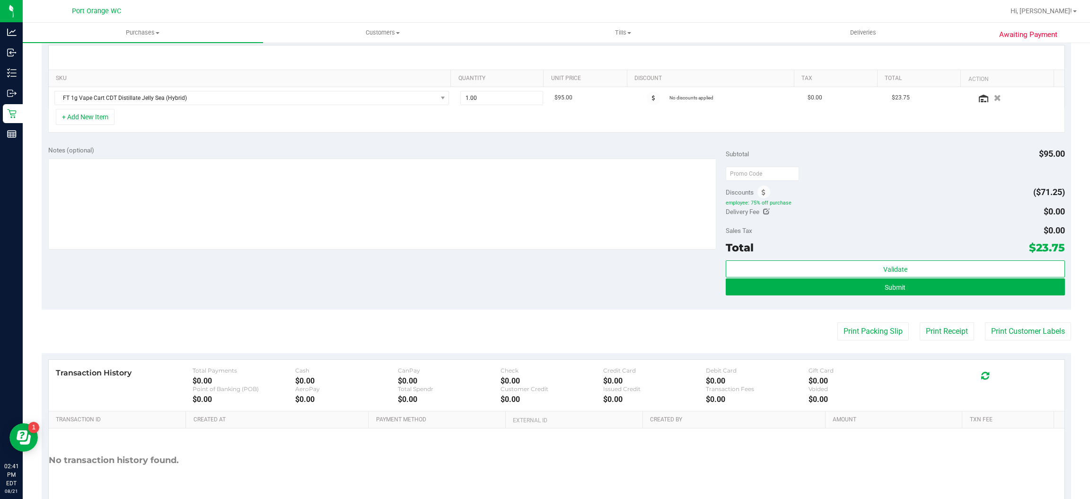
click at [879, 296] on div "Submit" at bounding box center [895, 287] width 339 height 18
click at [884, 286] on span "Submit" at bounding box center [894, 287] width 21 height 8
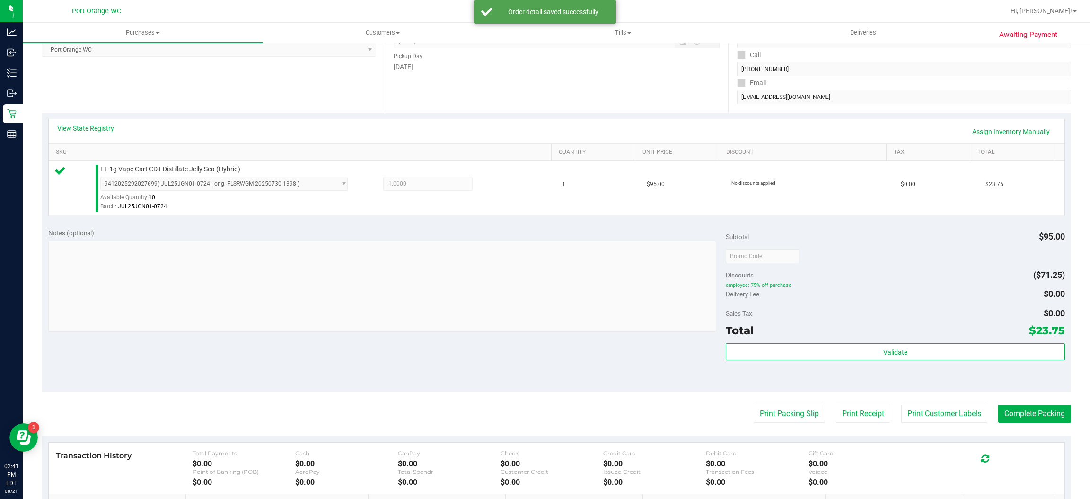
scroll to position [143, 0]
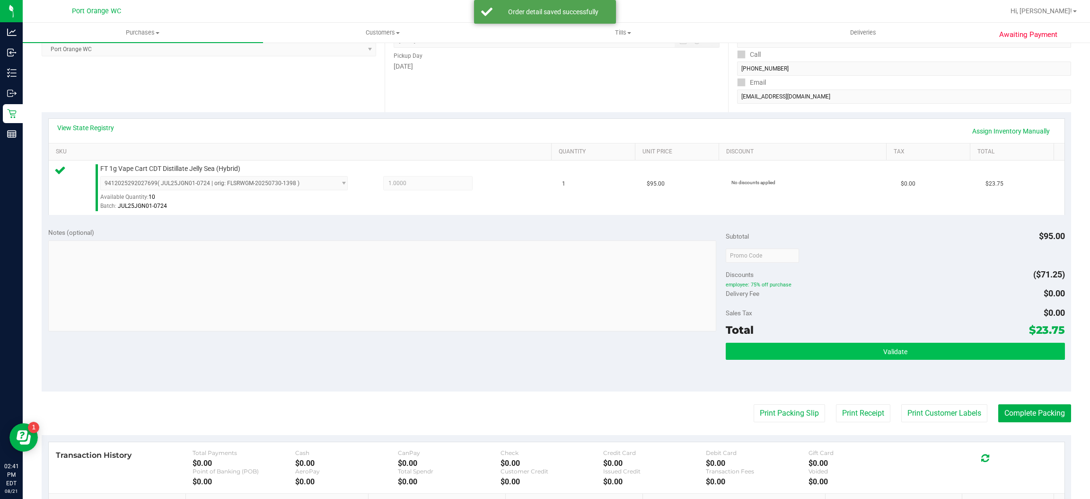
click at [913, 345] on button "Validate" at bounding box center [895, 350] width 339 height 17
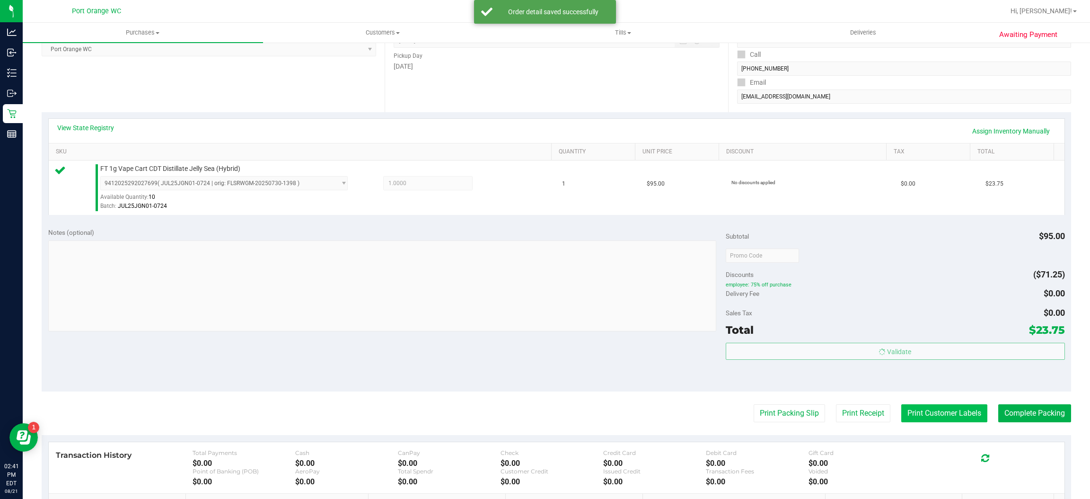
click at [937, 407] on button "Print Customer Labels" at bounding box center [944, 413] width 86 height 18
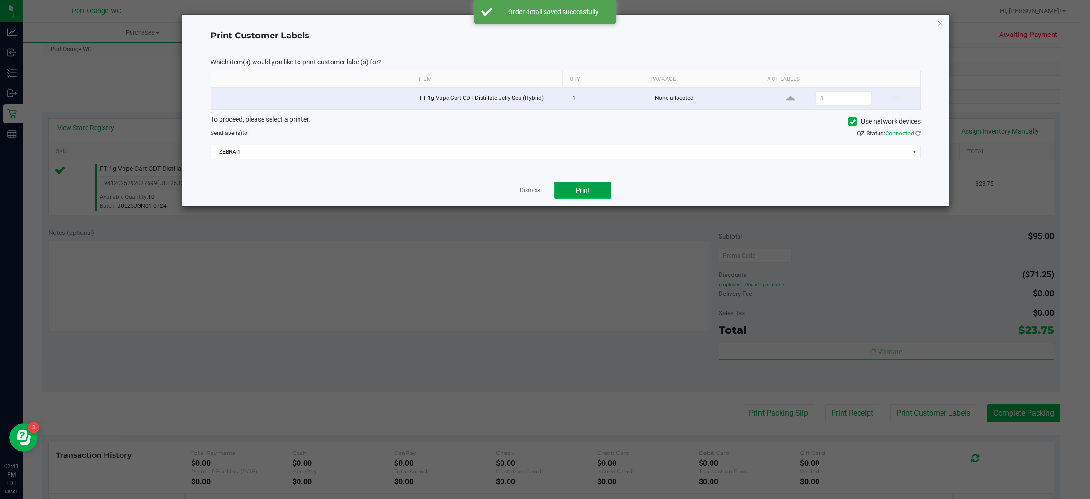
click at [583, 191] on span "Print" at bounding box center [583, 190] width 14 height 8
click at [520, 182] on div at bounding box center [565, 111] width 767 height 192
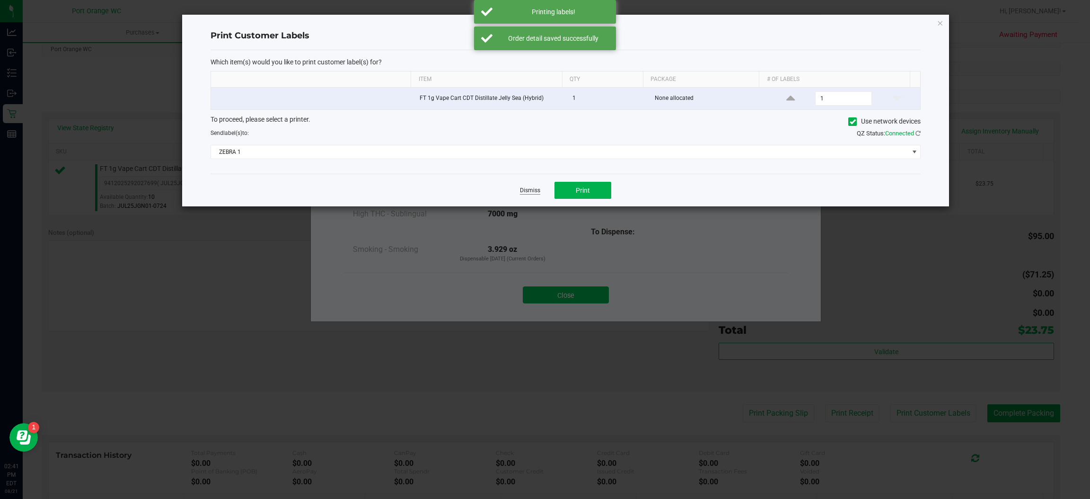
click at [524, 192] on link "Dismiss" at bounding box center [530, 190] width 20 height 8
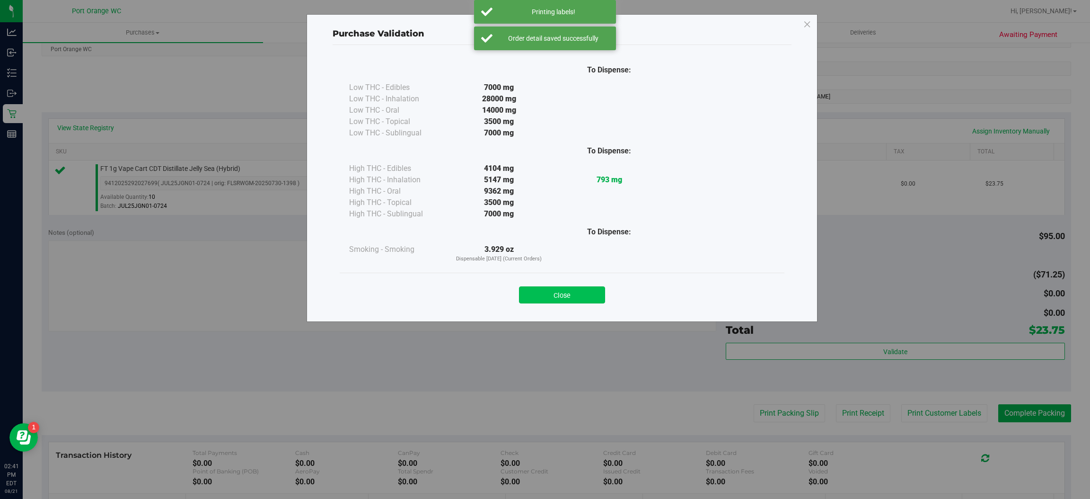
click at [561, 296] on button "Close" at bounding box center [562, 294] width 86 height 17
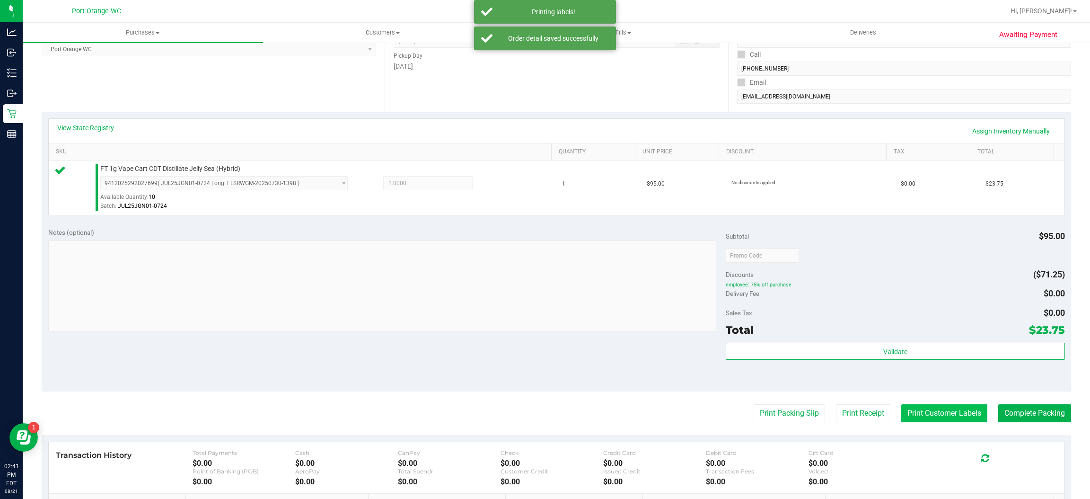
click at [910, 411] on button "Print Customer Labels" at bounding box center [944, 413] width 86 height 18
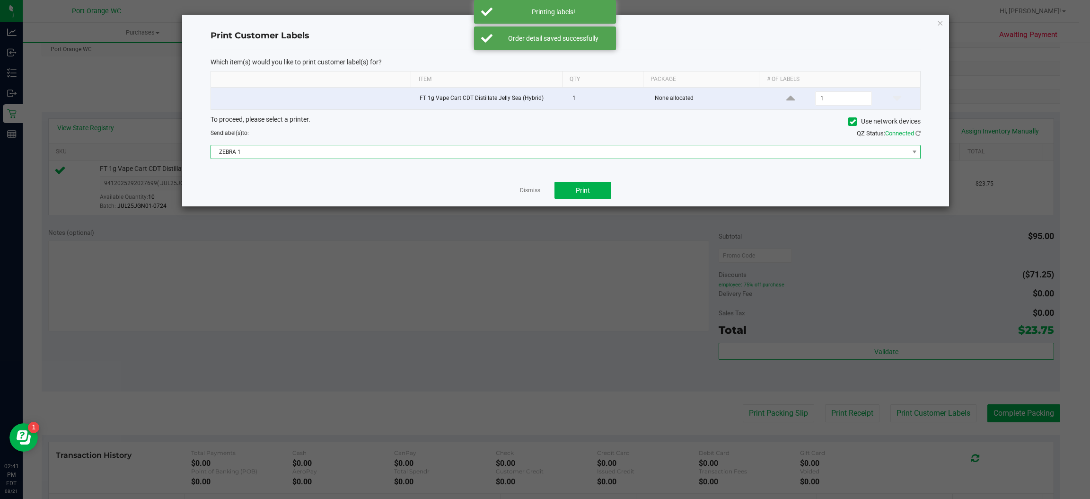
click at [479, 149] on span "ZEBRA 1" at bounding box center [559, 151] width 697 height 13
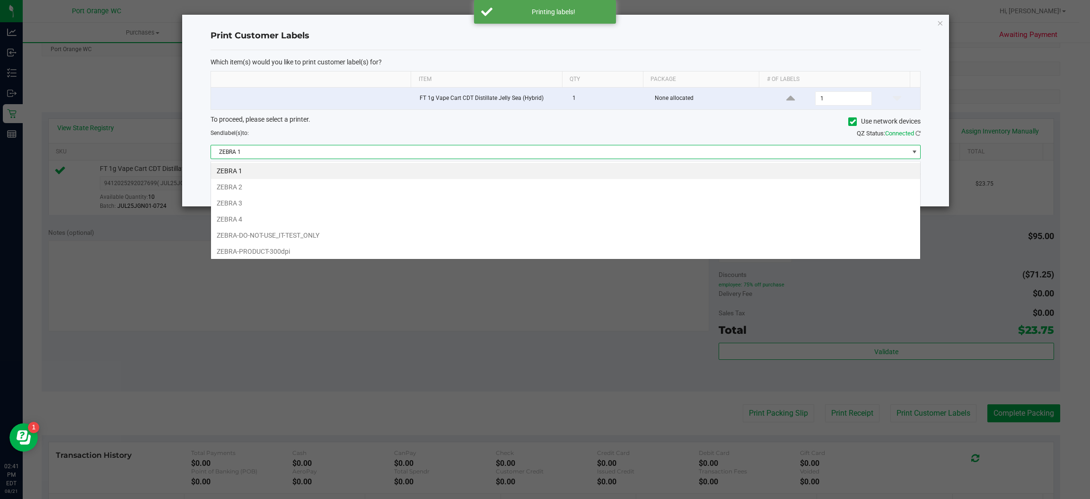
scroll to position [15, 710]
click at [251, 195] on li "ZEBRA 3" at bounding box center [565, 203] width 709 height 16
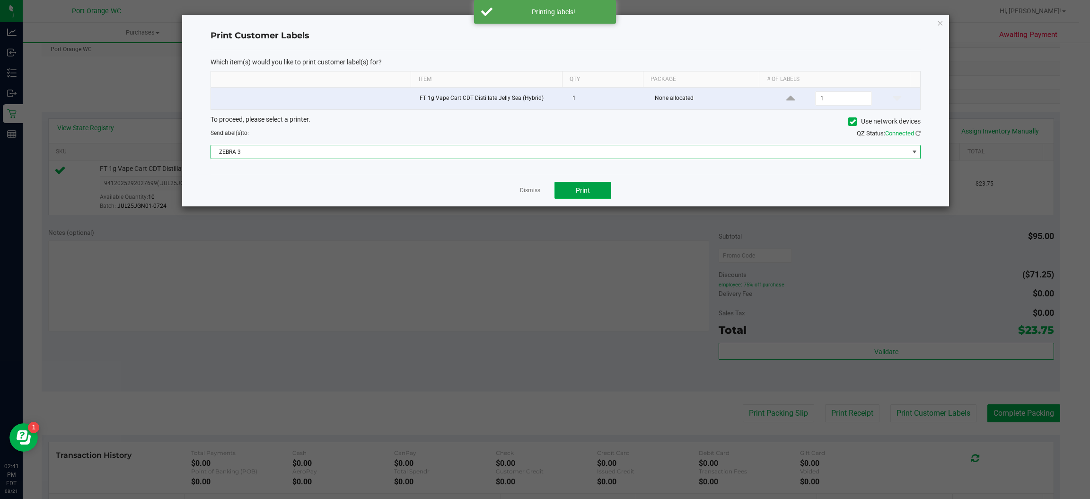
click at [592, 191] on button "Print" at bounding box center [582, 190] width 57 height 17
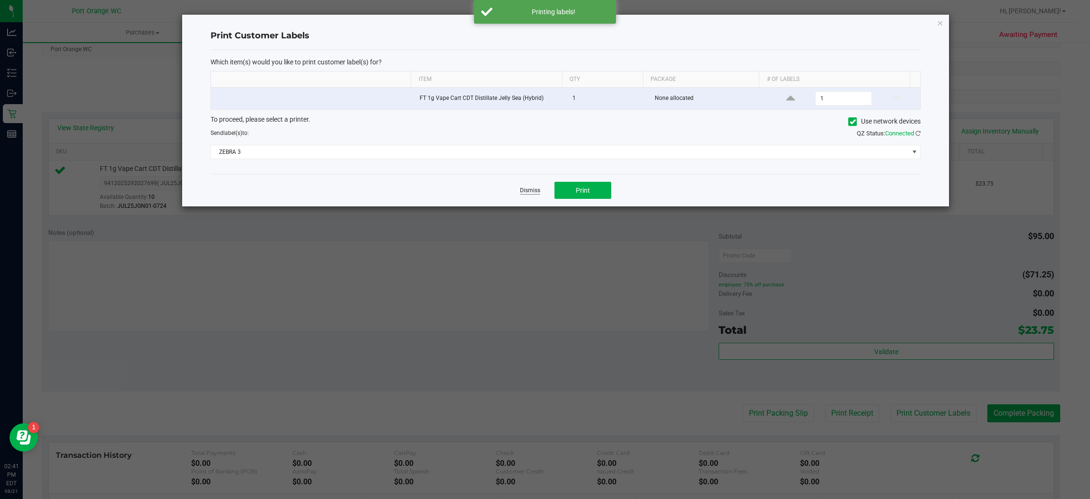
click at [523, 192] on link "Dismiss" at bounding box center [530, 190] width 20 height 8
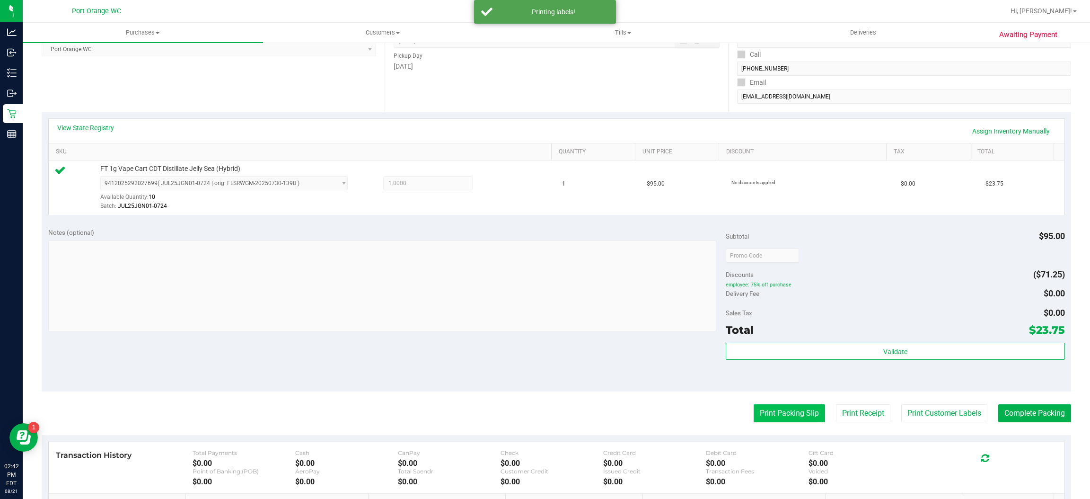
click at [773, 414] on button "Print Packing Slip" at bounding box center [788, 413] width 71 height 18
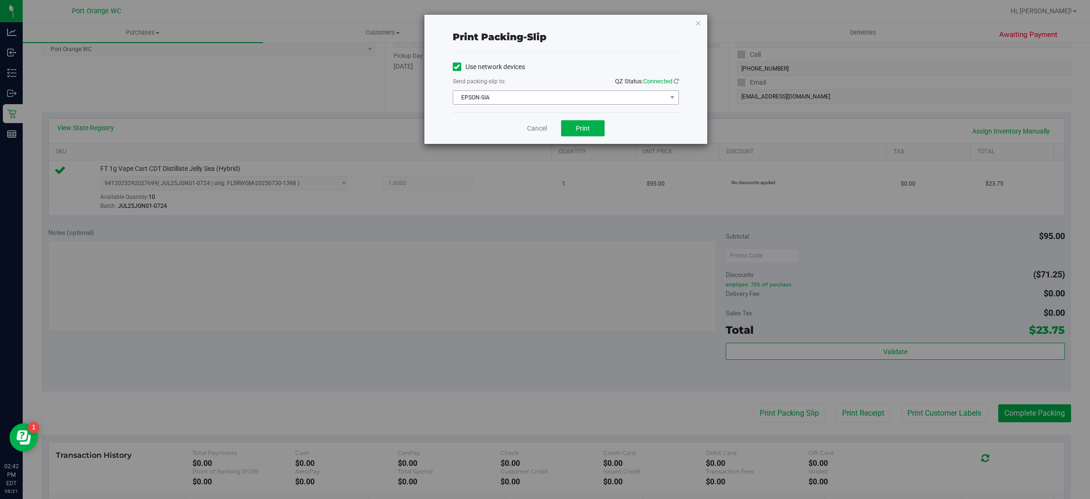
click at [518, 96] on span "EPSON-SIA" at bounding box center [559, 97] width 213 height 13
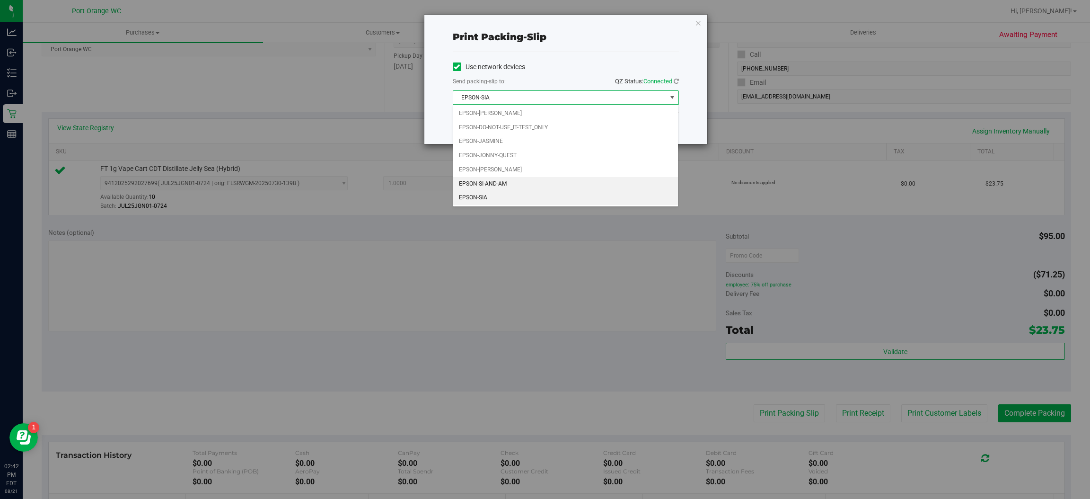
click at [504, 183] on li "EPSON-SI-AND-AM" at bounding box center [565, 184] width 225 height 14
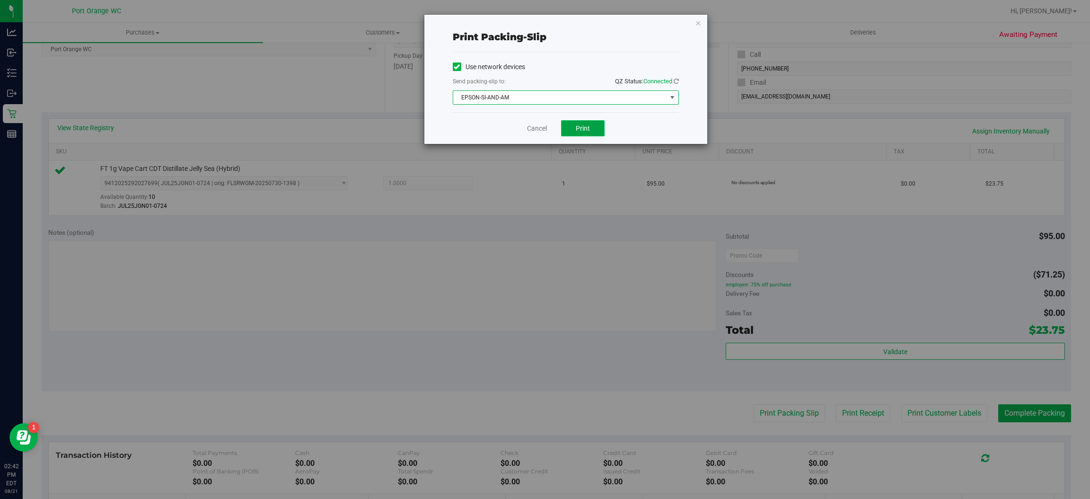
click at [595, 135] on button "Print" at bounding box center [583, 128] width 44 height 16
click at [540, 125] on link "Cancel" at bounding box center [537, 128] width 20 height 10
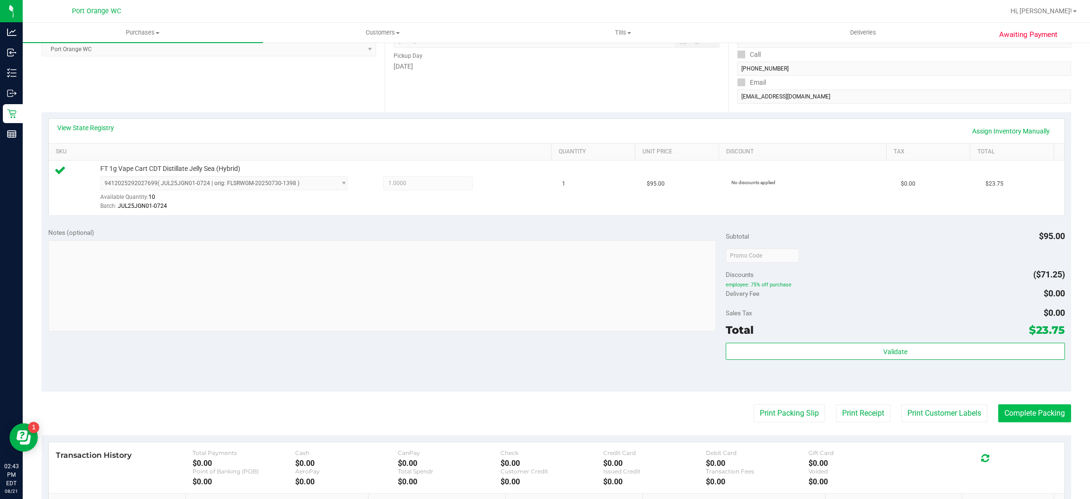
click at [1037, 418] on button "Complete Packing" at bounding box center [1034, 413] width 73 height 18
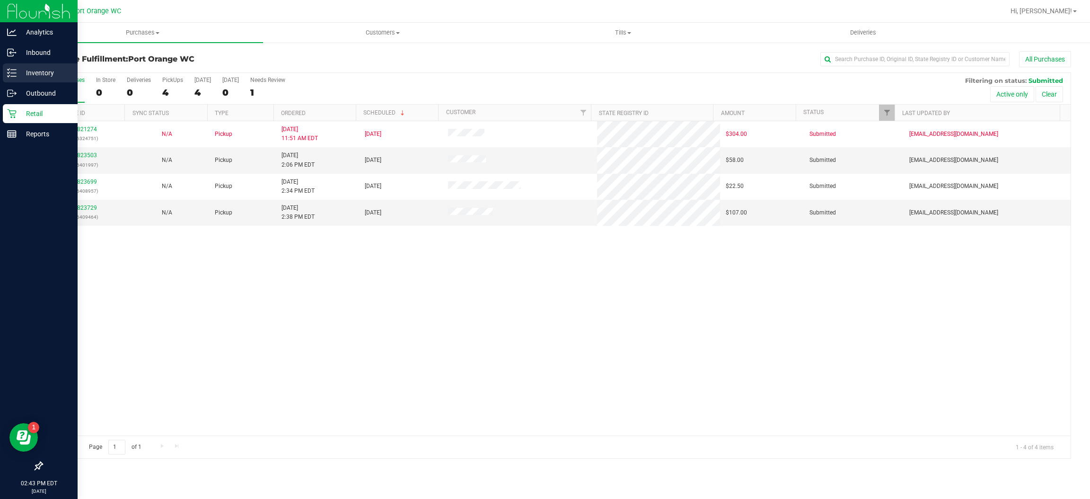
click at [10, 68] on icon at bounding box center [11, 72] width 9 height 9
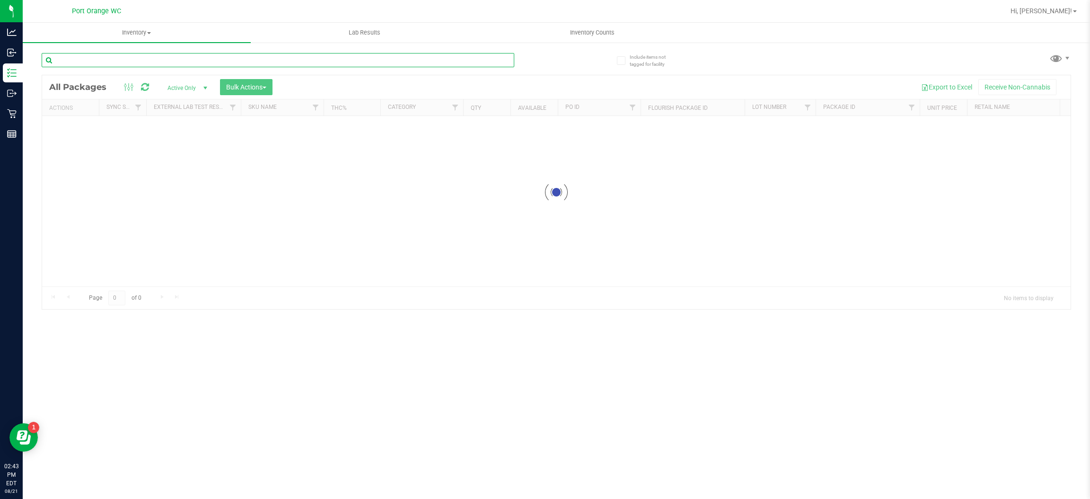
click at [281, 61] on input "text" at bounding box center [278, 60] width 473 height 14
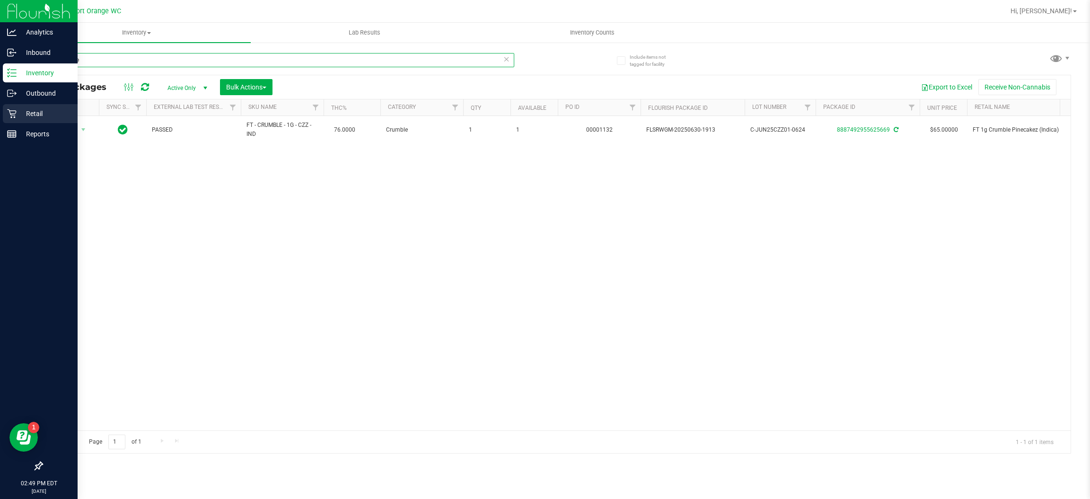
type input "pinecake"
click at [4, 115] on div "Retail" at bounding box center [40, 113] width 75 height 19
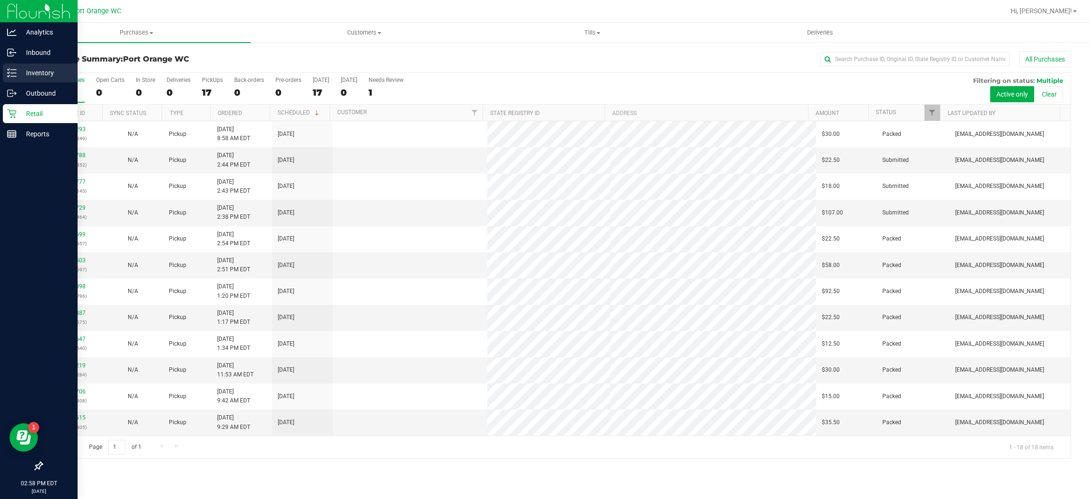
click at [3, 72] on div "Inventory" at bounding box center [40, 72] width 75 height 19
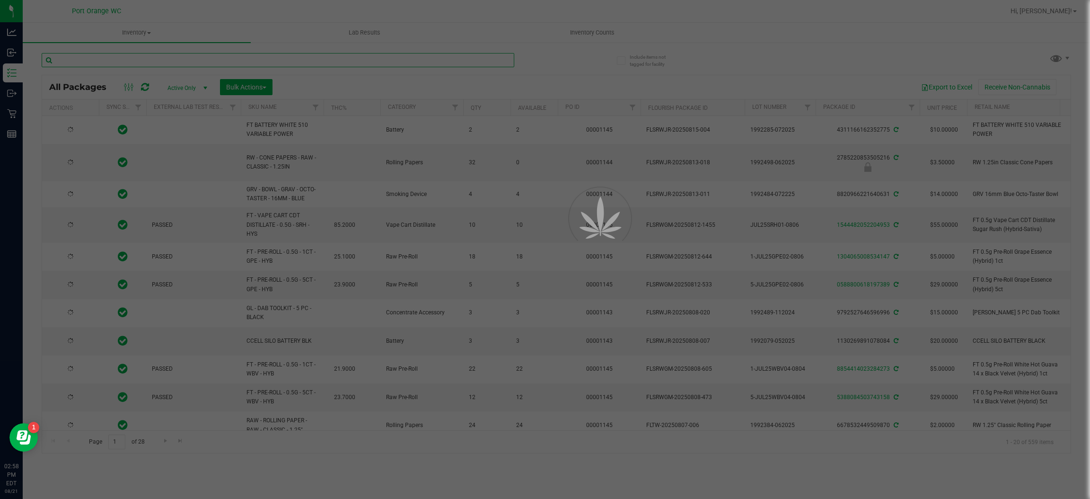
click at [359, 57] on input "text" at bounding box center [278, 60] width 473 height 14
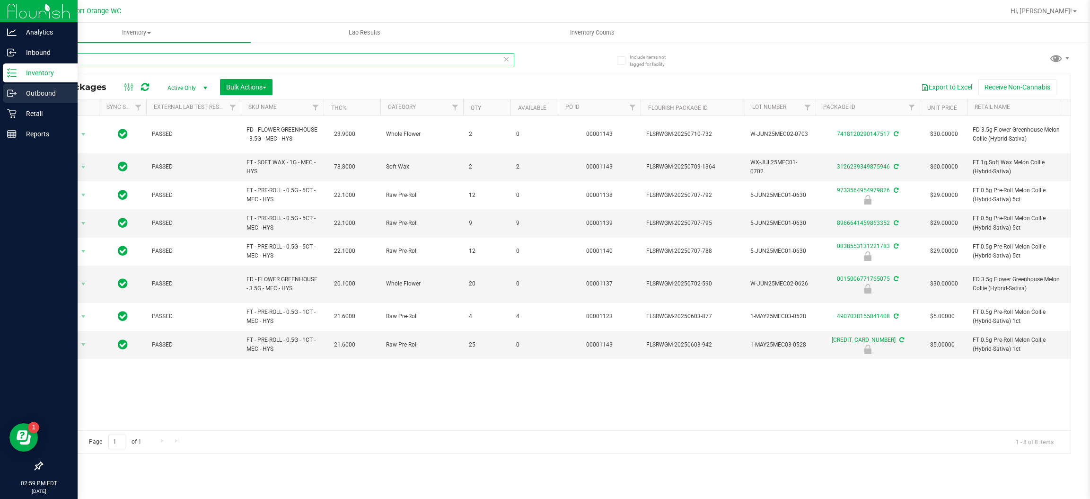
type input "mec"
click at [7, 103] on link "Outbound" at bounding box center [39, 94] width 78 height 20
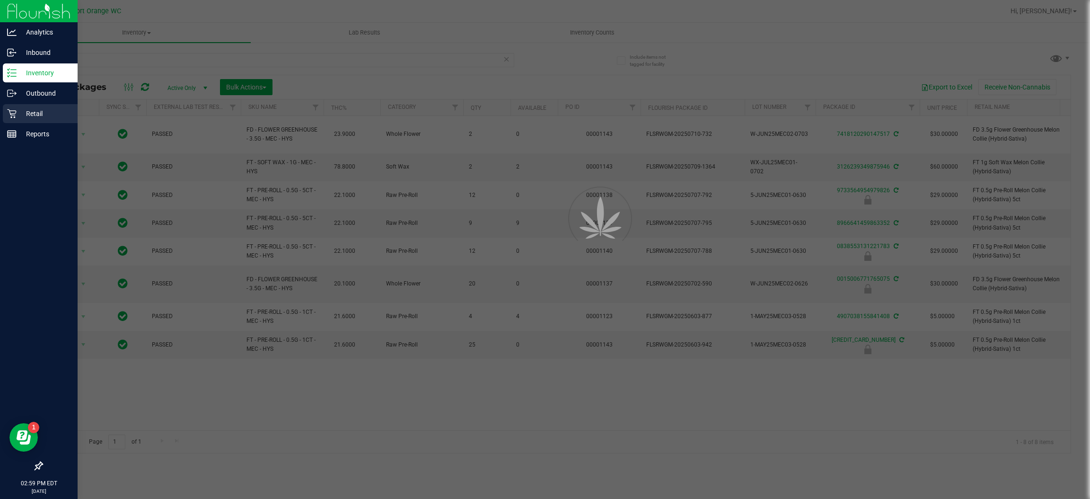
click at [7, 106] on div "Retail" at bounding box center [40, 113] width 75 height 19
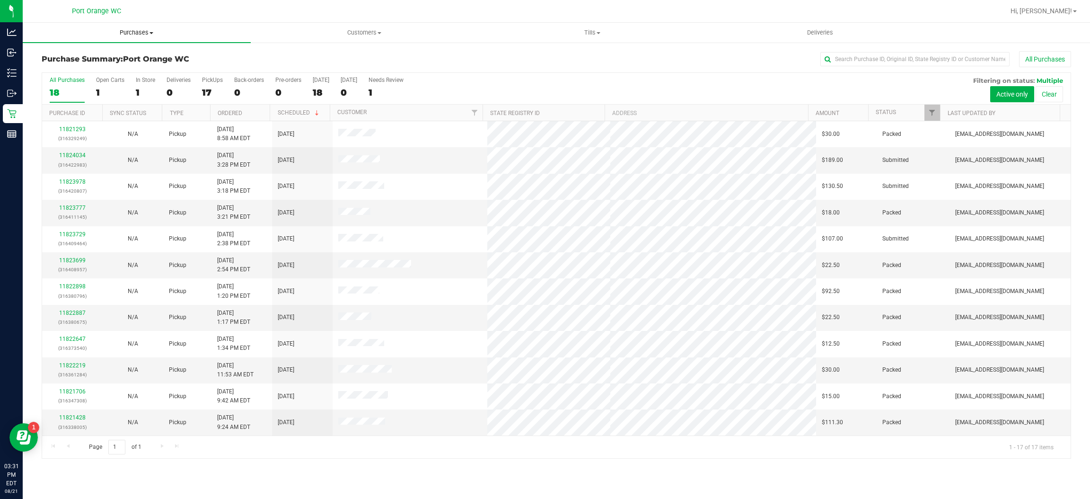
click at [120, 31] on span "Purchases" at bounding box center [137, 32] width 228 height 9
click at [80, 67] on li "Fulfillment" at bounding box center [137, 68] width 228 height 11
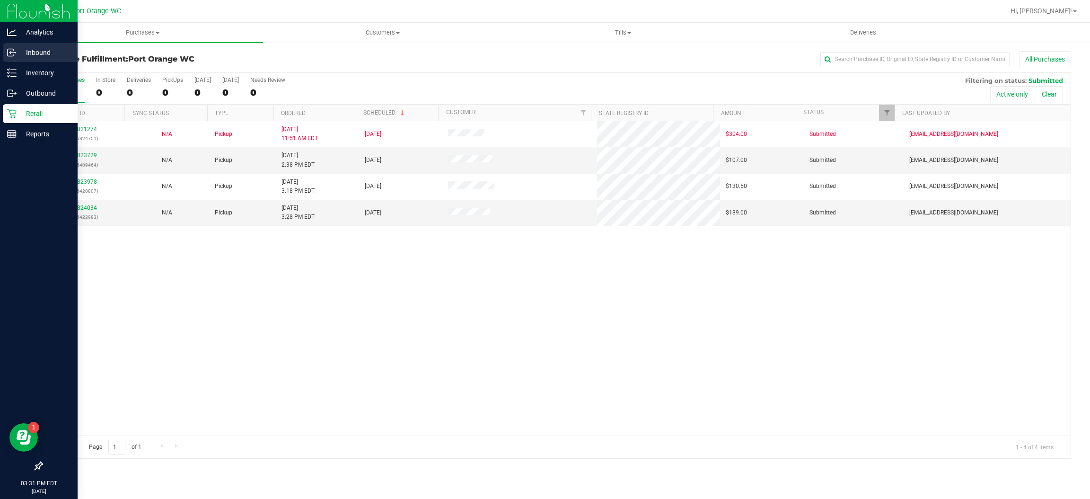
click at [10, 46] on div "Inbound" at bounding box center [40, 52] width 75 height 19
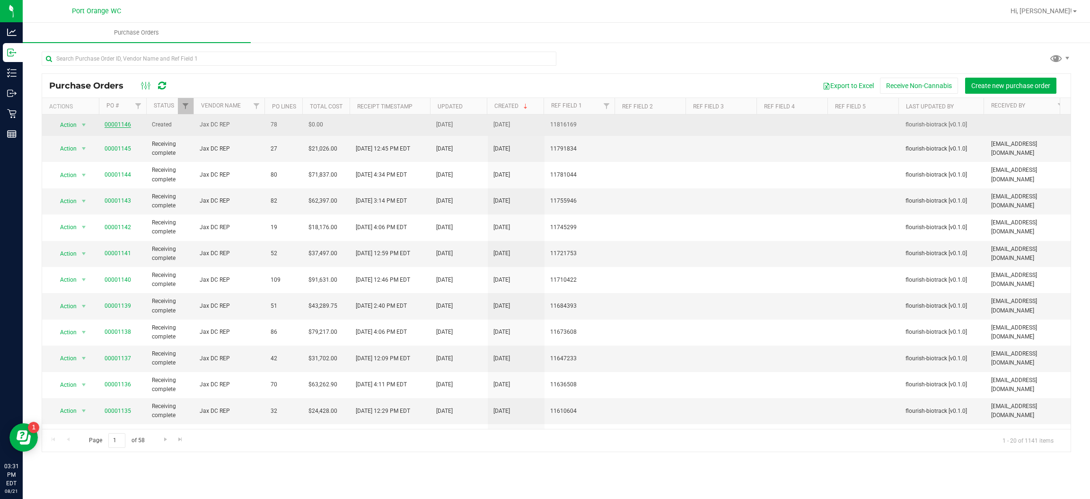
click at [126, 124] on link "00001146" at bounding box center [118, 124] width 26 height 7
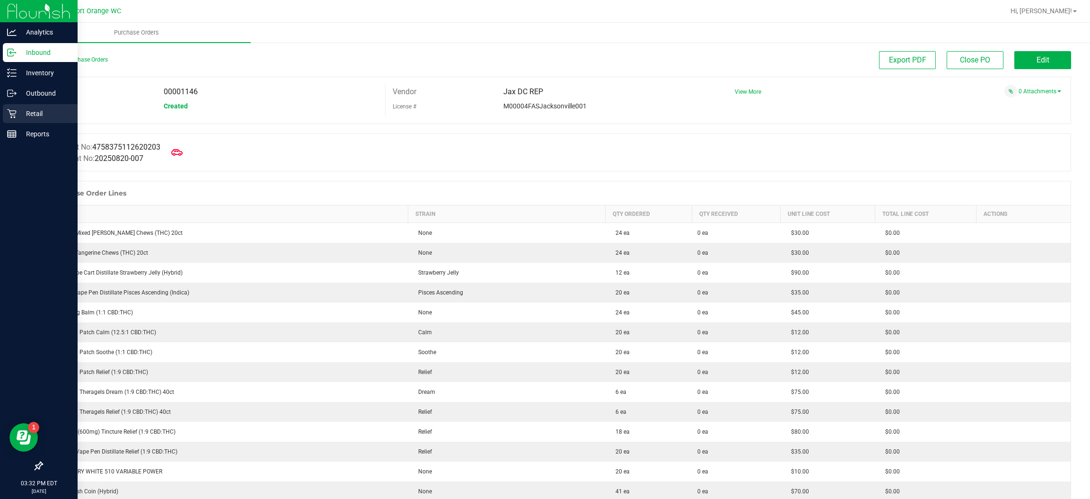
click at [19, 112] on p "Retail" at bounding box center [45, 113] width 57 height 11
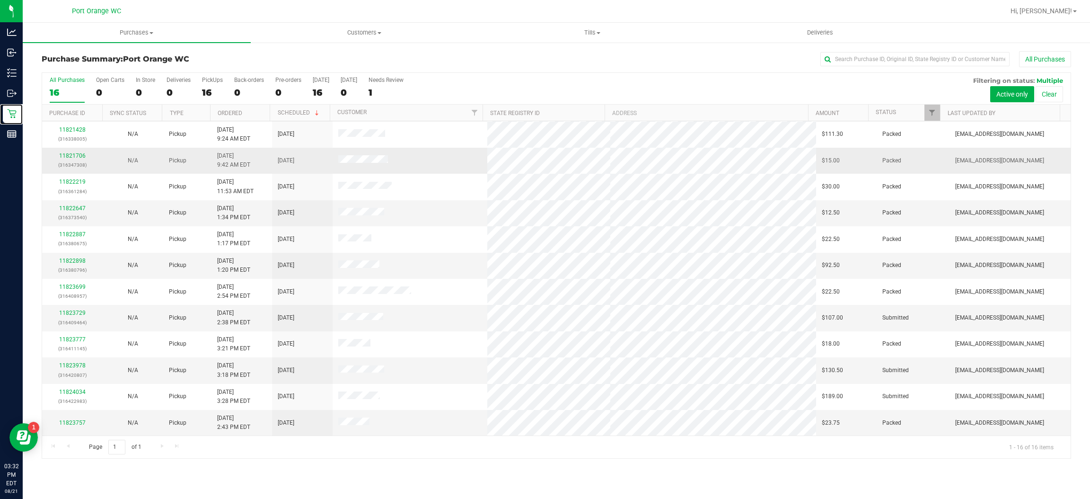
scroll to position [105, 0]
drag, startPoint x: 132, startPoint y: 27, endPoint x: 127, endPoint y: 40, distance: 13.4
click at [133, 27] on uib-tab-heading "Purchases Summary of purchases Fulfillment All purchases" at bounding box center [137, 33] width 228 height 20
click at [124, 68] on li "Fulfillment" at bounding box center [137, 68] width 228 height 11
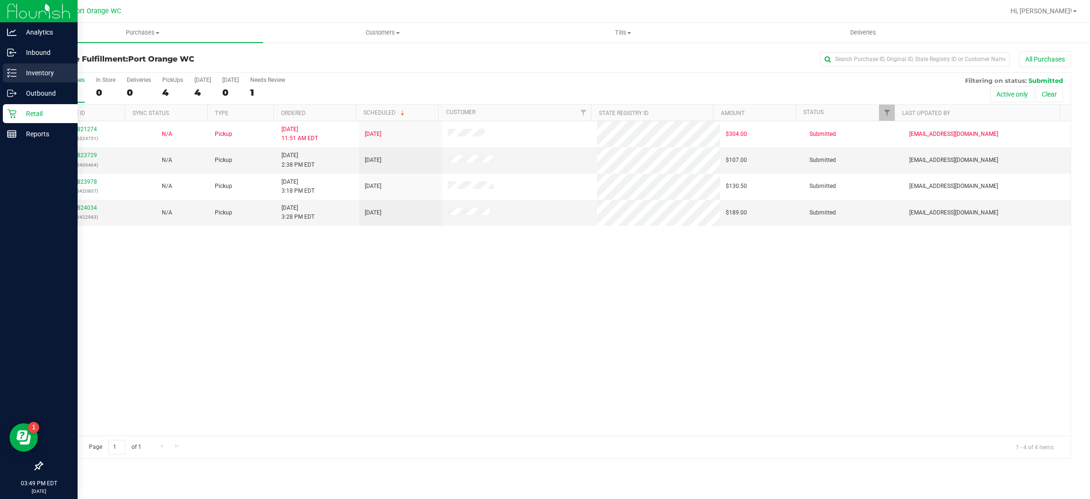
click at [17, 77] on p "Inventory" at bounding box center [45, 72] width 57 height 11
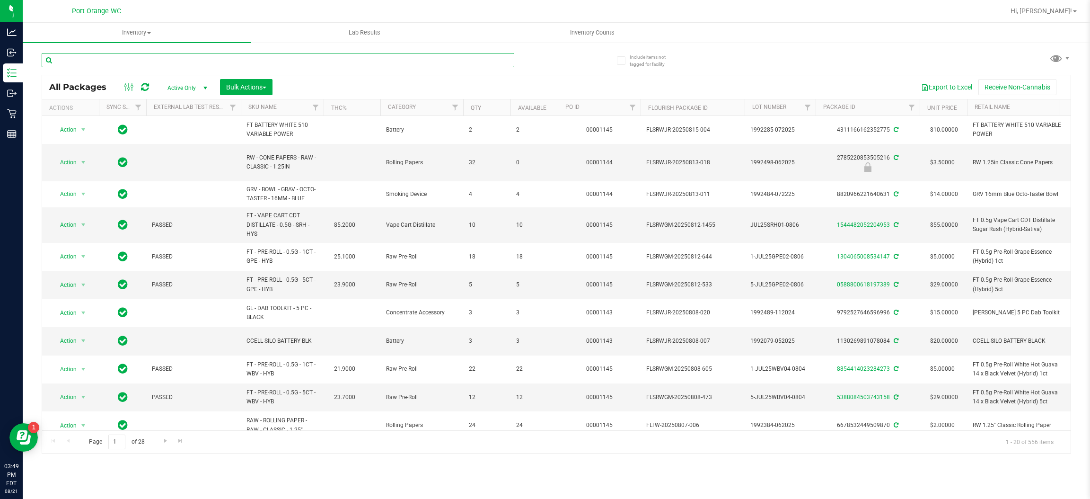
click at [365, 59] on input "text" at bounding box center [278, 60] width 473 height 14
type input "1992498-062025"
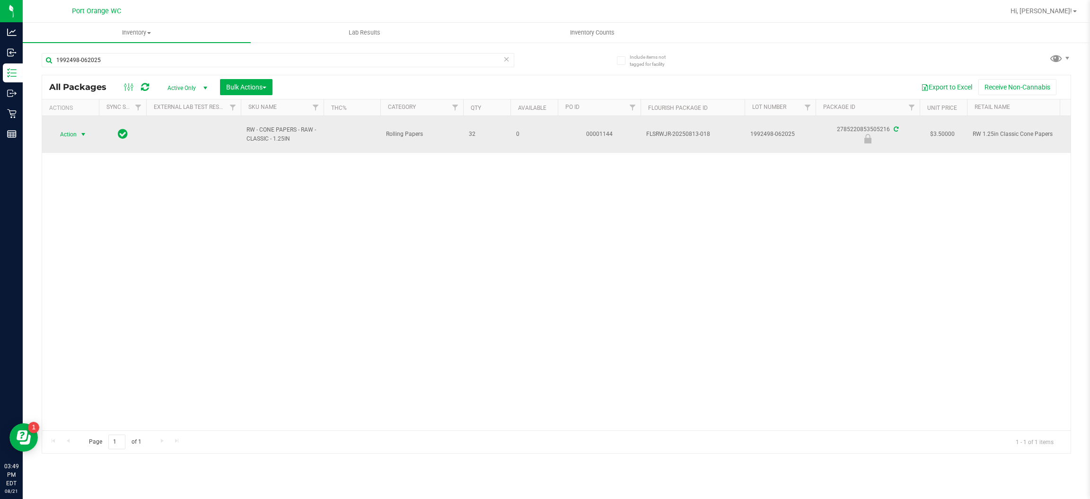
click at [80, 134] on span "select" at bounding box center [83, 135] width 8 height 8
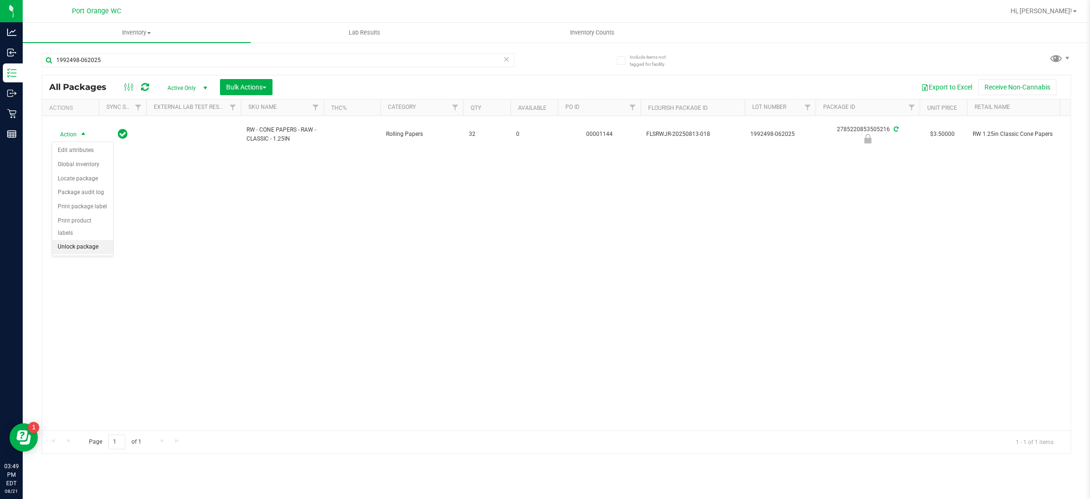
click at [80, 240] on li "Unlock package" at bounding box center [82, 247] width 61 height 14
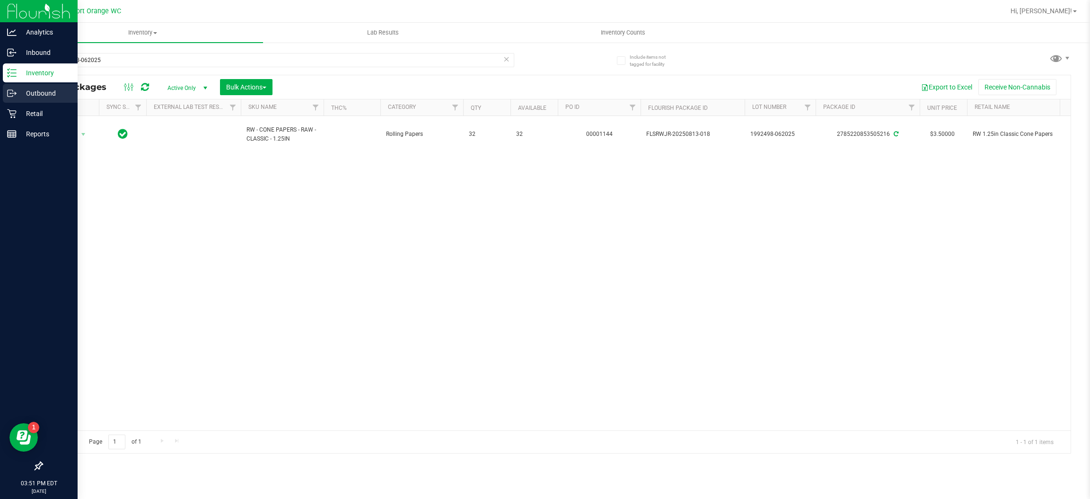
click at [42, 97] on p "Outbound" at bounding box center [45, 93] width 57 height 11
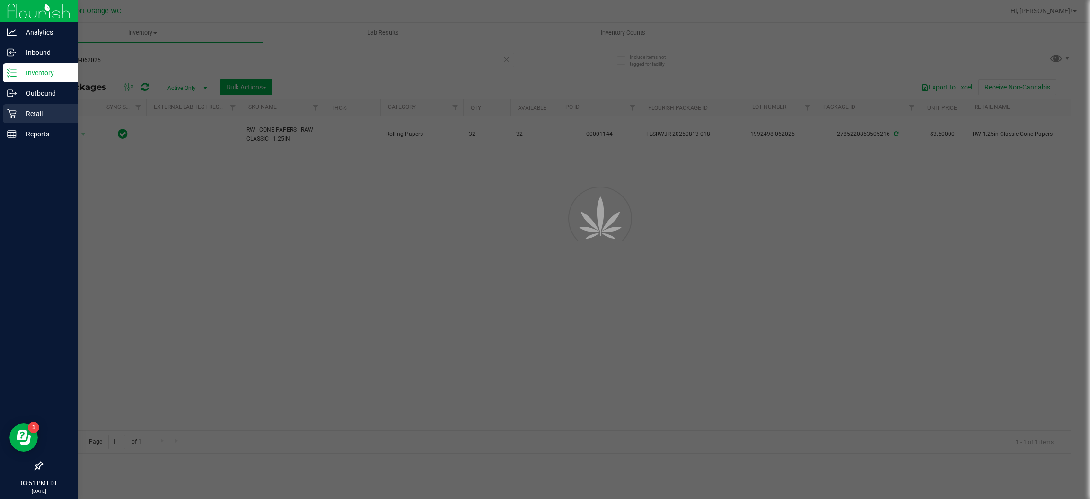
click at [41, 108] on p "Retail" at bounding box center [45, 113] width 57 height 11
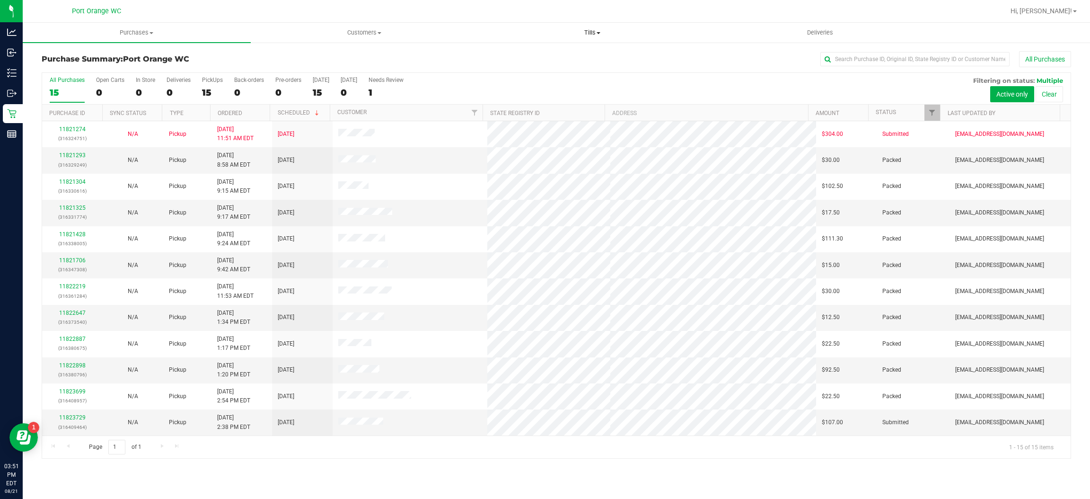
click at [566, 37] on uib-tab-heading "Tills Manage tills Reconcile e-payments" at bounding box center [592, 32] width 227 height 19
click at [563, 56] on li "Manage tills" at bounding box center [592, 57] width 228 height 11
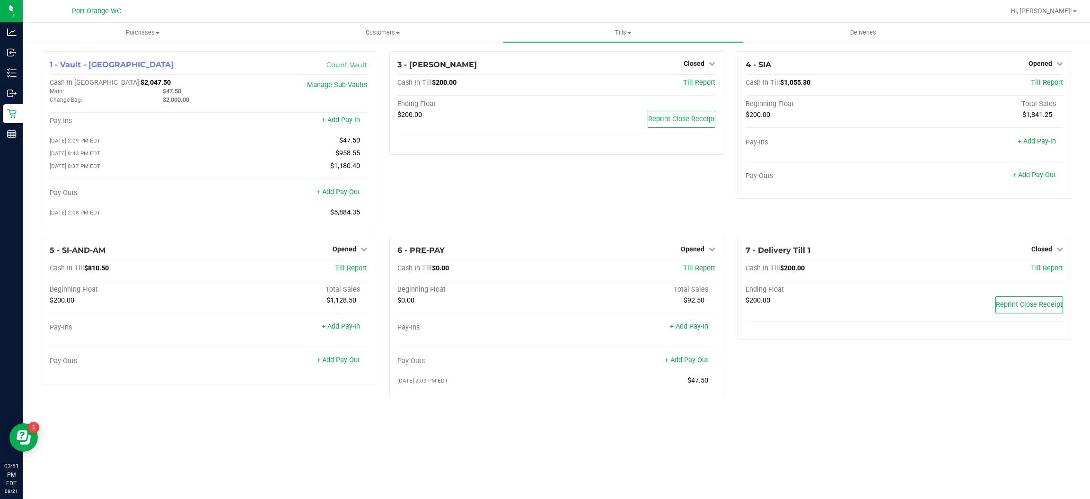
click at [532, 444] on div "Purchases Summary of purchases Fulfillment All purchases Customers All customer…" at bounding box center [556, 261] width 1067 height 476
click at [351, 353] on div "+ Add Pay-Out" at bounding box center [338, 354] width 44 height 20
click at [348, 363] on link "+ Add Pay-Out" at bounding box center [338, 360] width 44 height 8
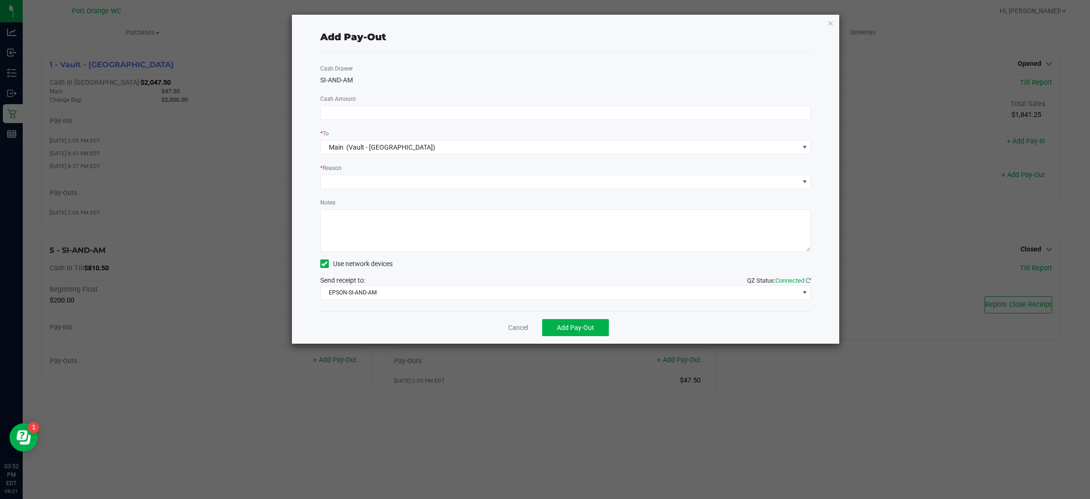
click at [709, 127] on div "Cash Drawer SI-AND-AM Cash Amount * To Main (Vault - [GEOGRAPHIC_DATA]) * Reaso…" at bounding box center [565, 181] width 491 height 259
click at [714, 114] on input at bounding box center [566, 112] width 490 height 13
type input "$610.00"
click at [379, 181] on span at bounding box center [560, 181] width 478 height 13
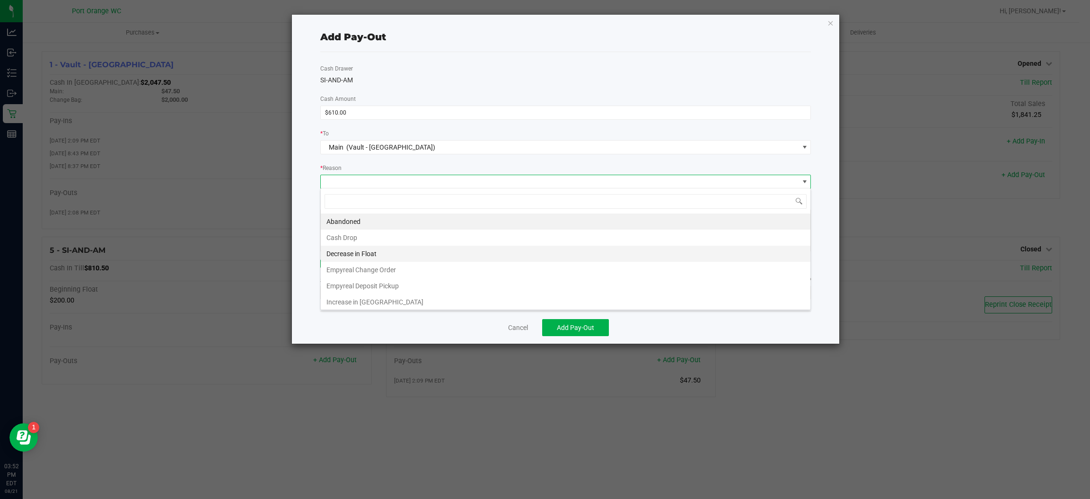
scroll to position [15, 491]
click at [383, 237] on li "Cash Drop" at bounding box center [566, 237] width 490 height 16
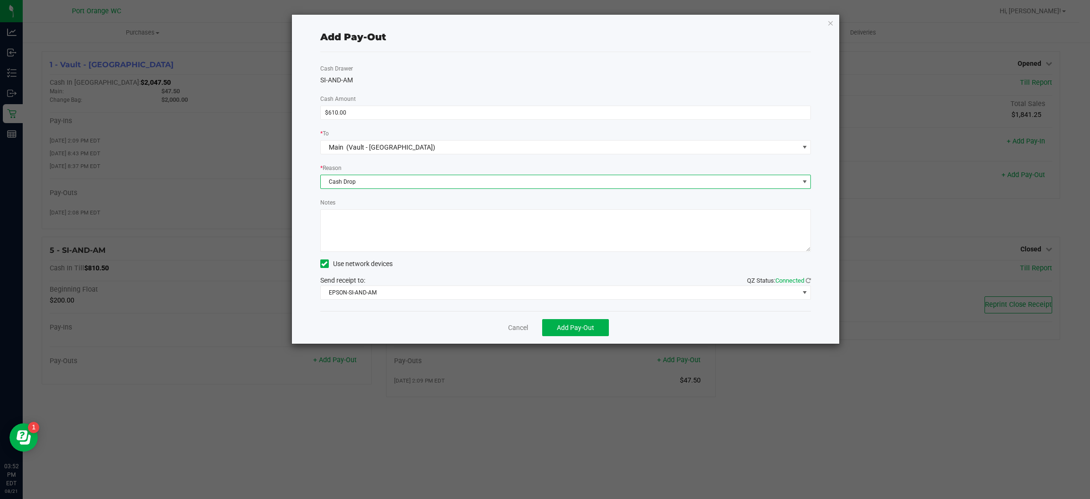
click at [398, 224] on textarea "Notes" at bounding box center [565, 230] width 491 height 43
type textarea "MO"
click at [572, 315] on div "Cancel Add Pay-Out" at bounding box center [565, 327] width 491 height 33
click at [572, 324] on span "Add Pay-Out" at bounding box center [575, 328] width 37 height 8
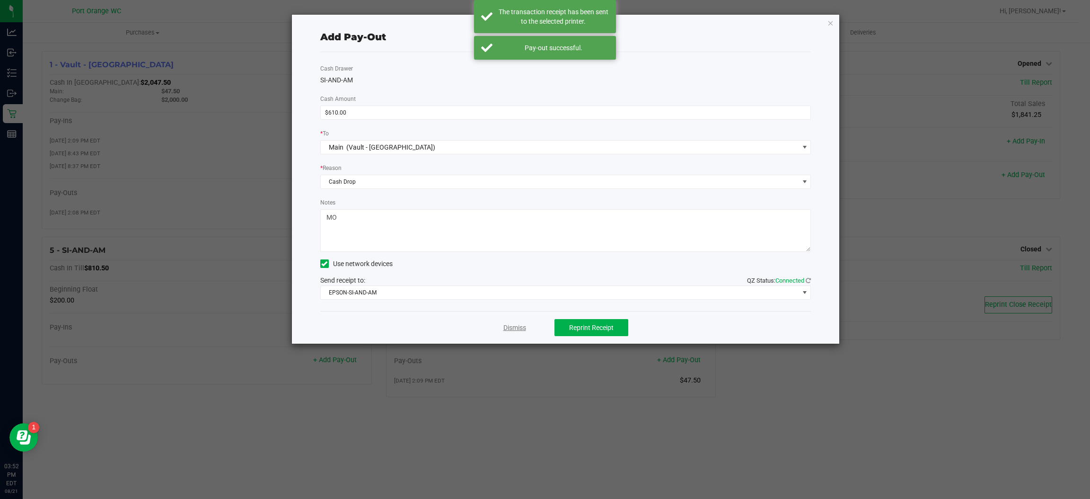
click at [516, 326] on link "Dismiss" at bounding box center [514, 328] width 23 height 10
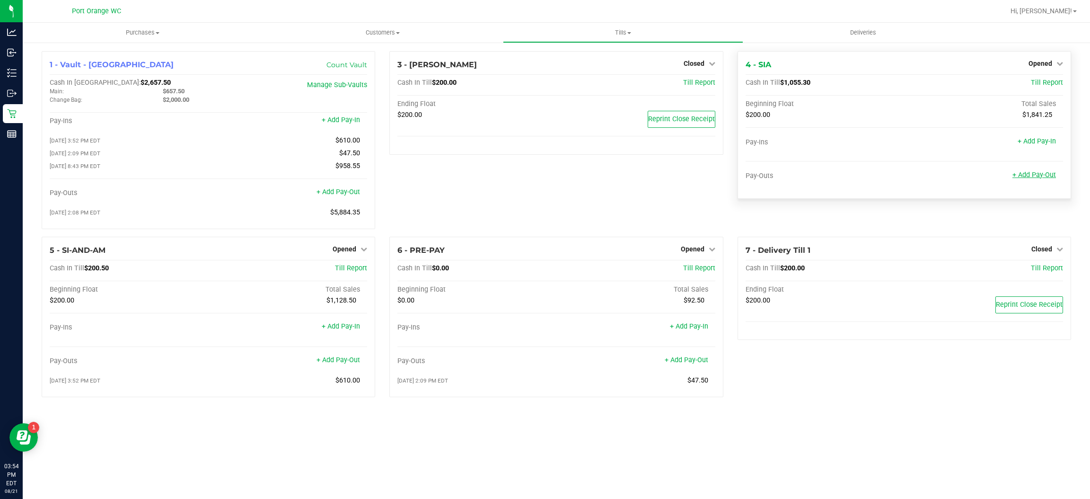
click at [1046, 175] on link "+ Add Pay-Out" at bounding box center [1034, 175] width 44 height 8
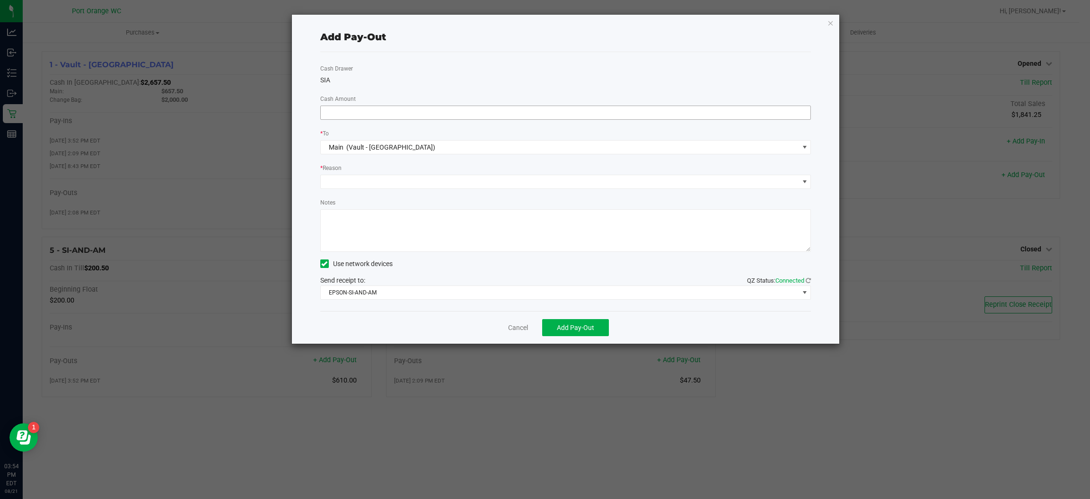
click at [729, 115] on input at bounding box center [566, 112] width 490 height 13
click at [679, 62] on div "Cash Drawer SIA Cash Amount 650 * To Main (Vault - [GEOGRAPHIC_DATA]) * Reason …" at bounding box center [565, 181] width 491 height 259
click at [523, 111] on input "$650.00" at bounding box center [566, 112] width 490 height 13
click at [467, 185] on span at bounding box center [560, 181] width 478 height 13
type input "$680.00"
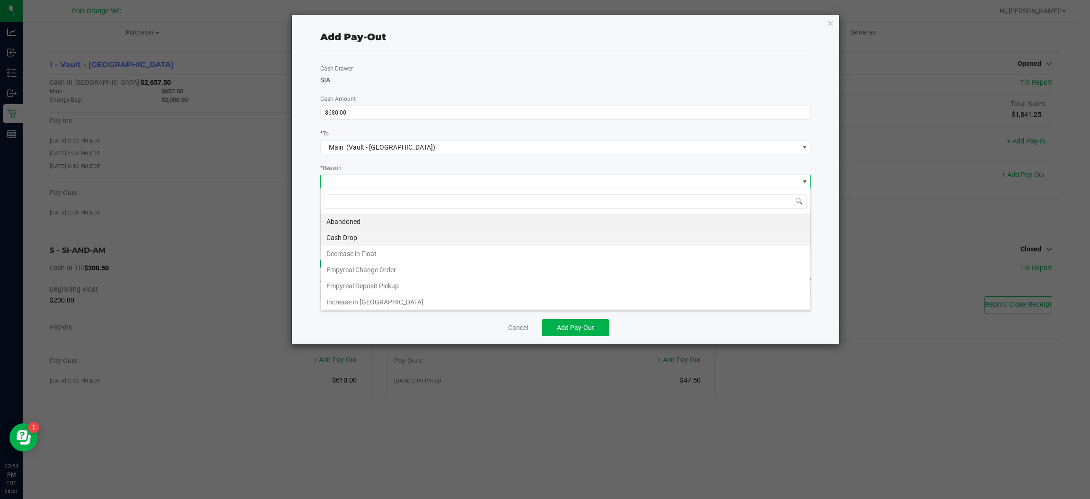
click at [387, 235] on li "Cash Drop" at bounding box center [566, 237] width 490 height 16
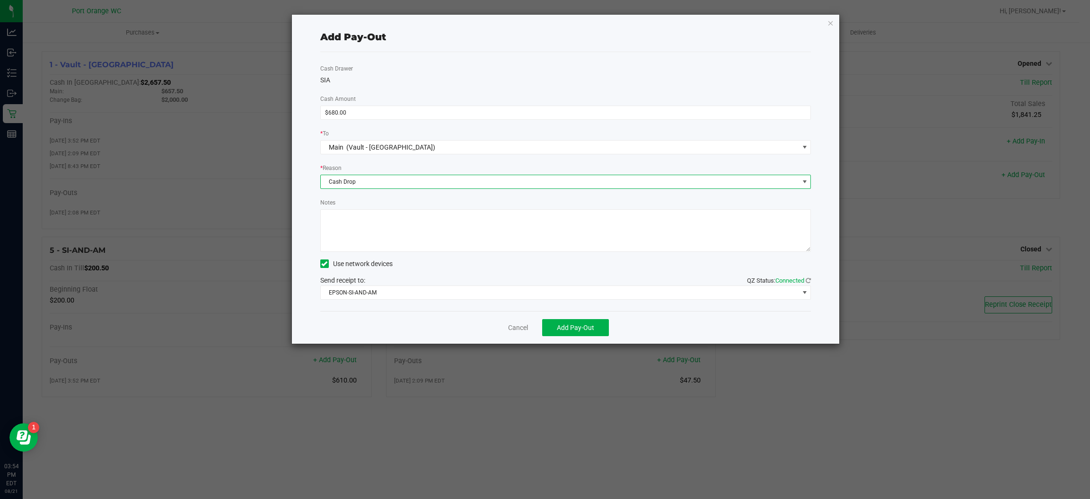
click at [409, 233] on textarea "Notes" at bounding box center [565, 230] width 491 height 43
type textarea "MO"
click at [581, 330] on span "Add Pay-Out" at bounding box center [575, 328] width 37 height 8
click at [519, 325] on link "Dismiss" at bounding box center [514, 328] width 23 height 10
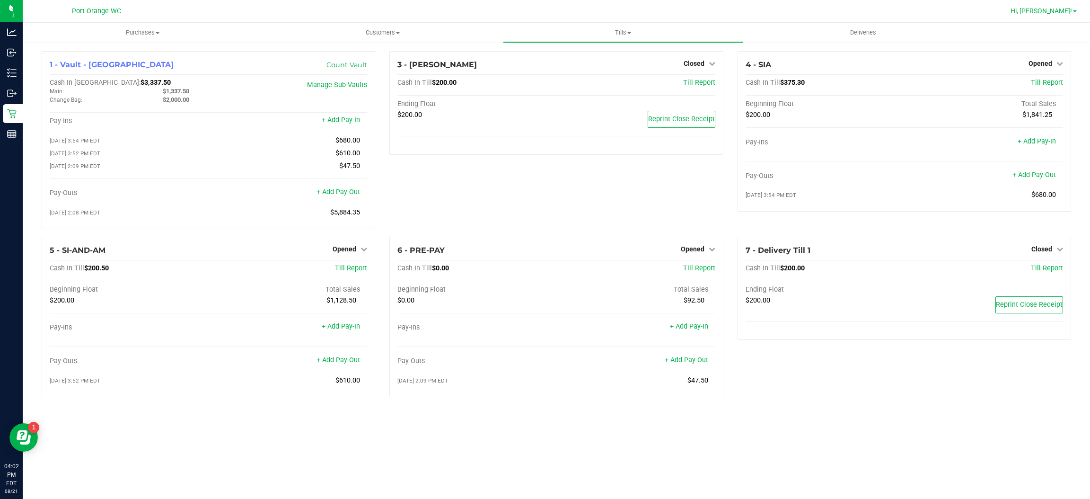
click at [1064, 10] on span "Hi, [PERSON_NAME]!" at bounding box center [1040, 11] width 61 height 8
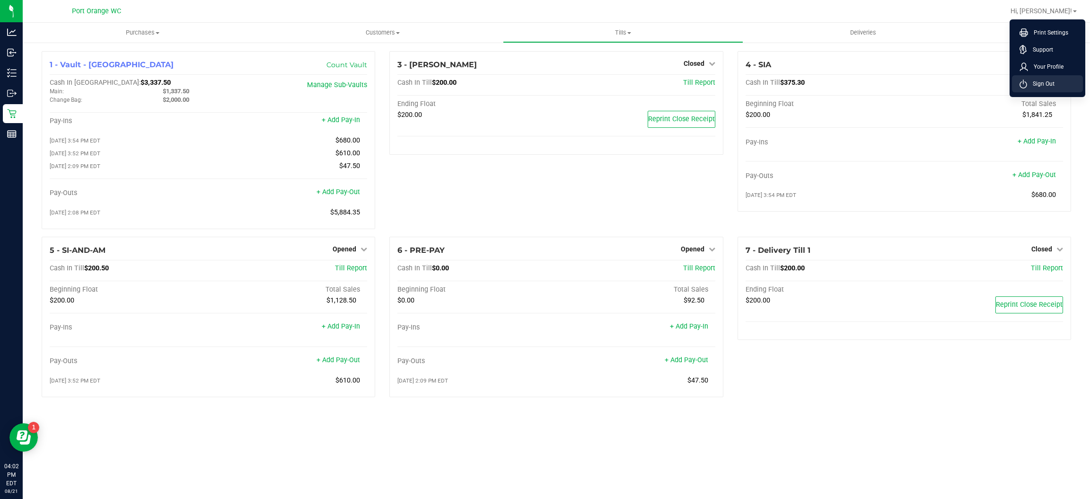
click at [1053, 83] on span "Sign Out" at bounding box center [1040, 83] width 27 height 9
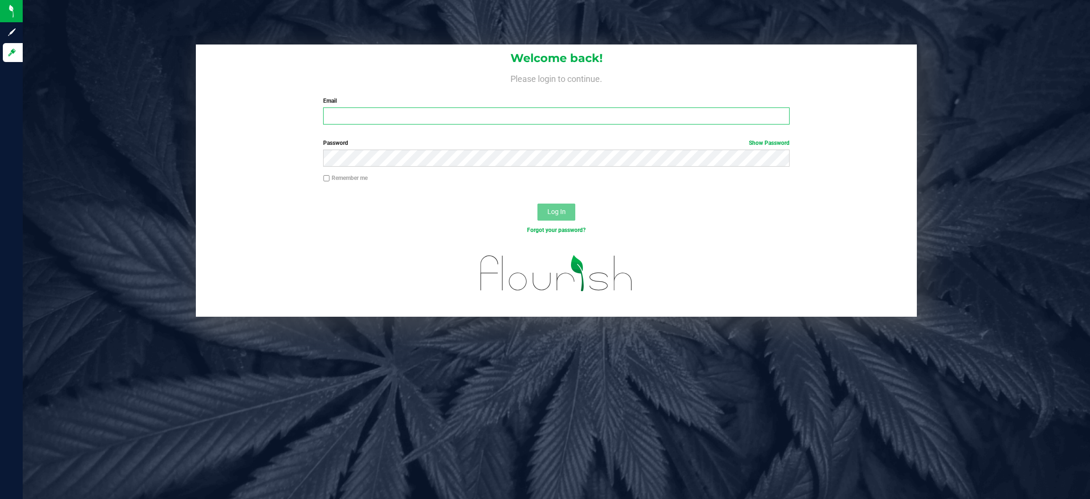
click at [368, 114] on input "Email" at bounding box center [556, 115] width 466 height 17
type input "[EMAIL_ADDRESS][DOMAIN_NAME]"
click at [537, 203] on button "Log In" at bounding box center [556, 211] width 38 height 17
